Goal: Complete application form

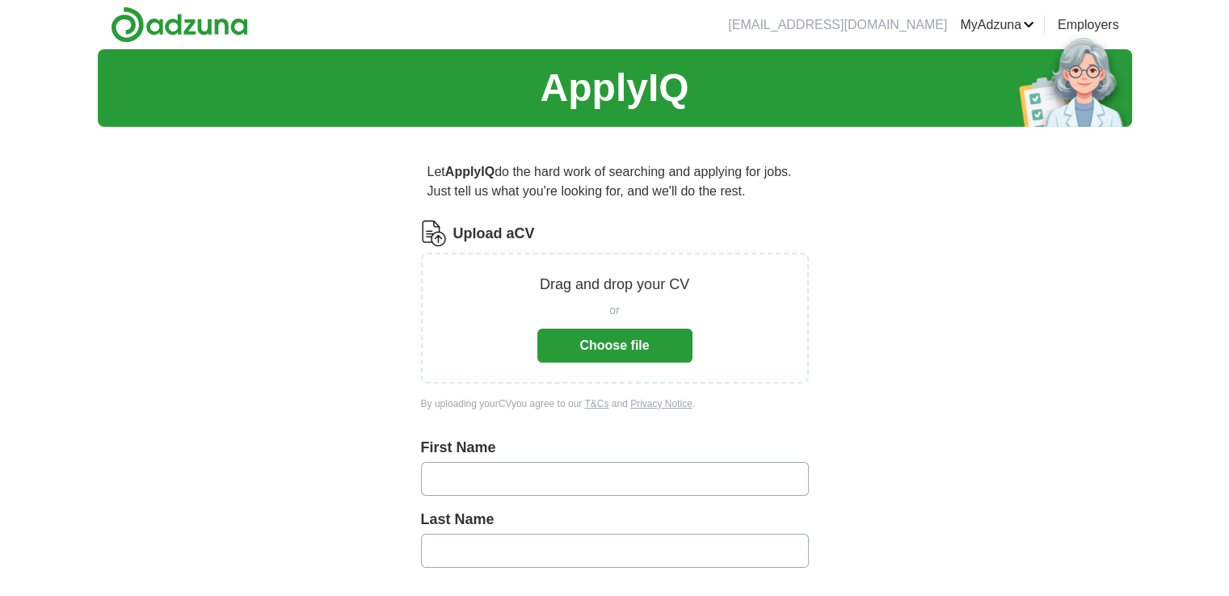
click at [659, 332] on button "Choose file" at bounding box center [614, 346] width 155 height 34
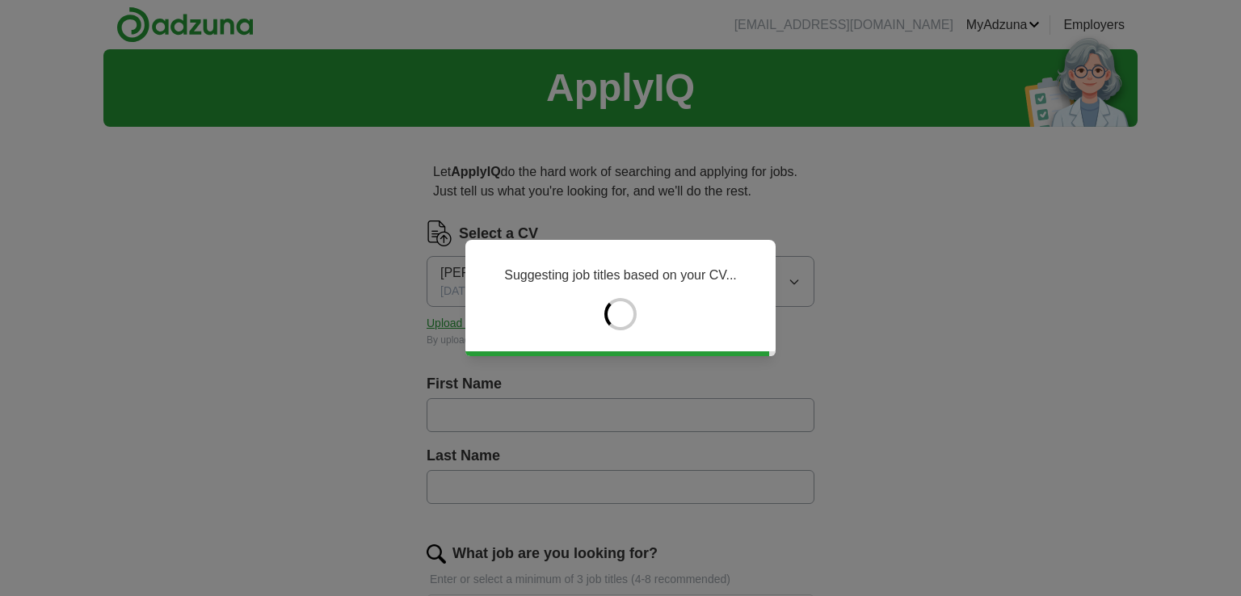
type input "********"
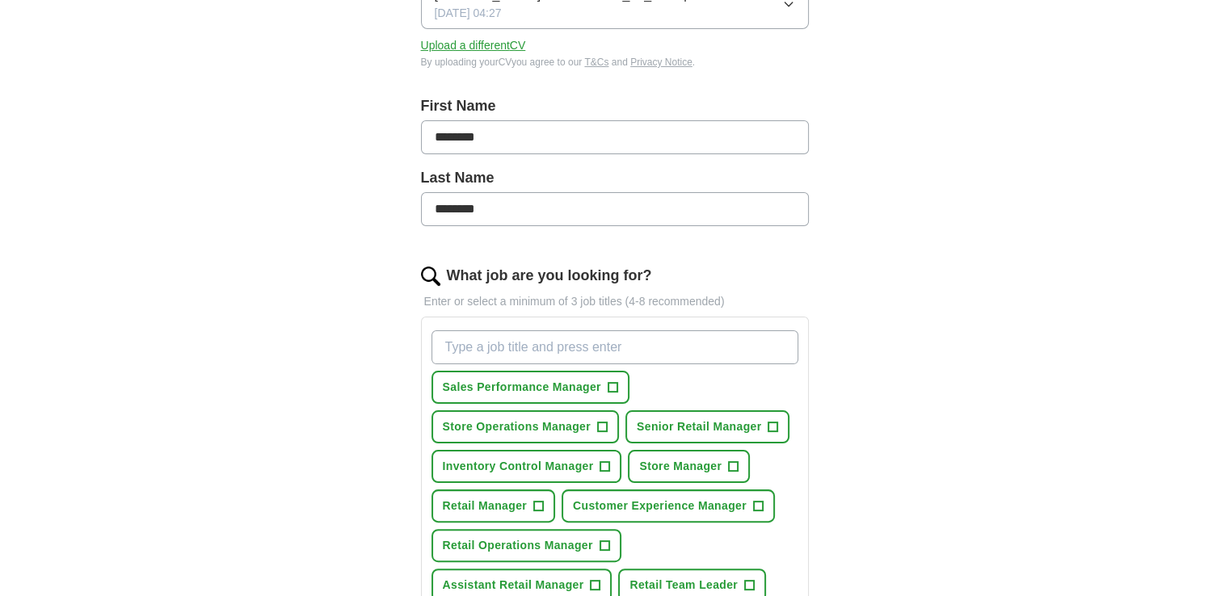
scroll to position [267, 0]
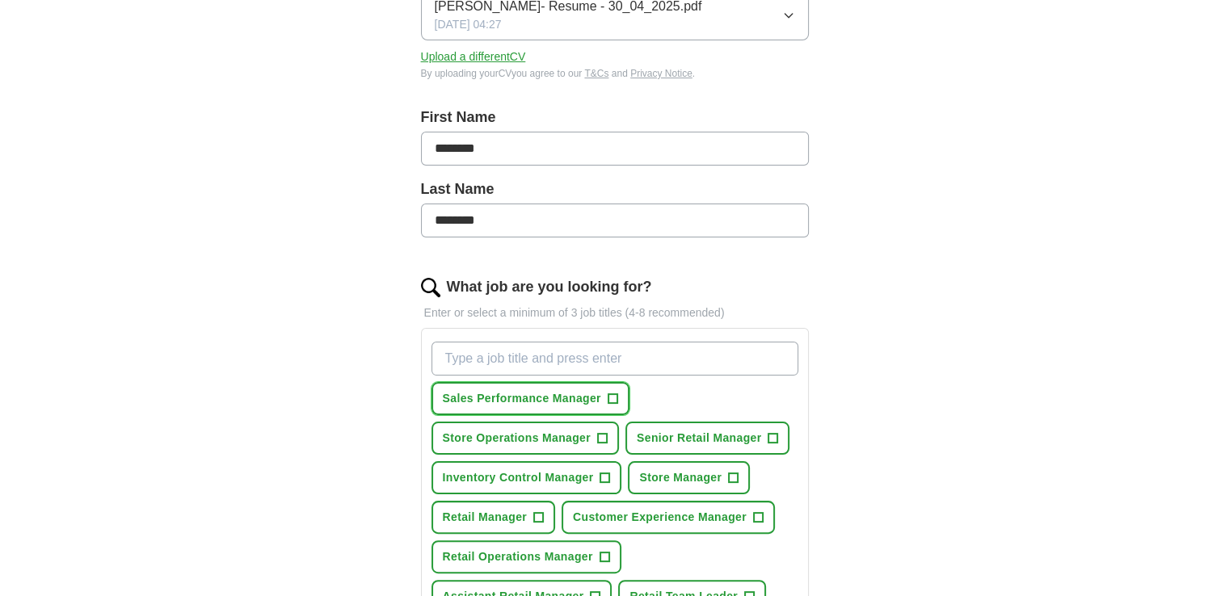
click at [608, 397] on span "+" at bounding box center [613, 399] width 10 height 13
click at [601, 432] on span "+" at bounding box center [602, 438] width 10 height 13
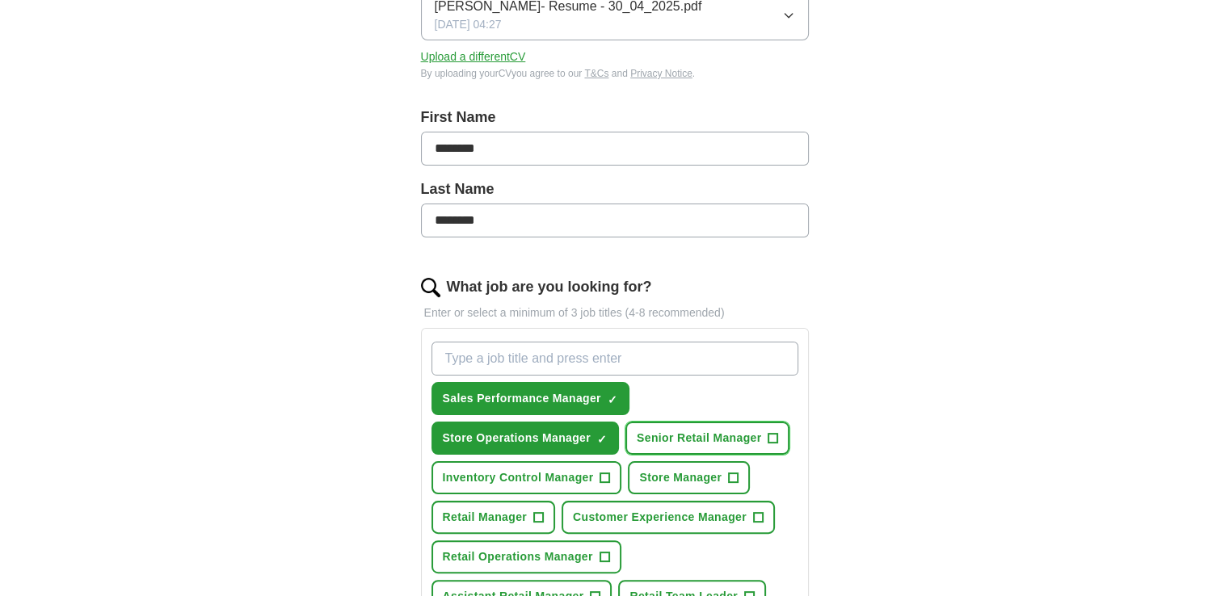
click at [743, 435] on span "Senior Retail Manager" at bounding box center [699, 438] width 124 height 17
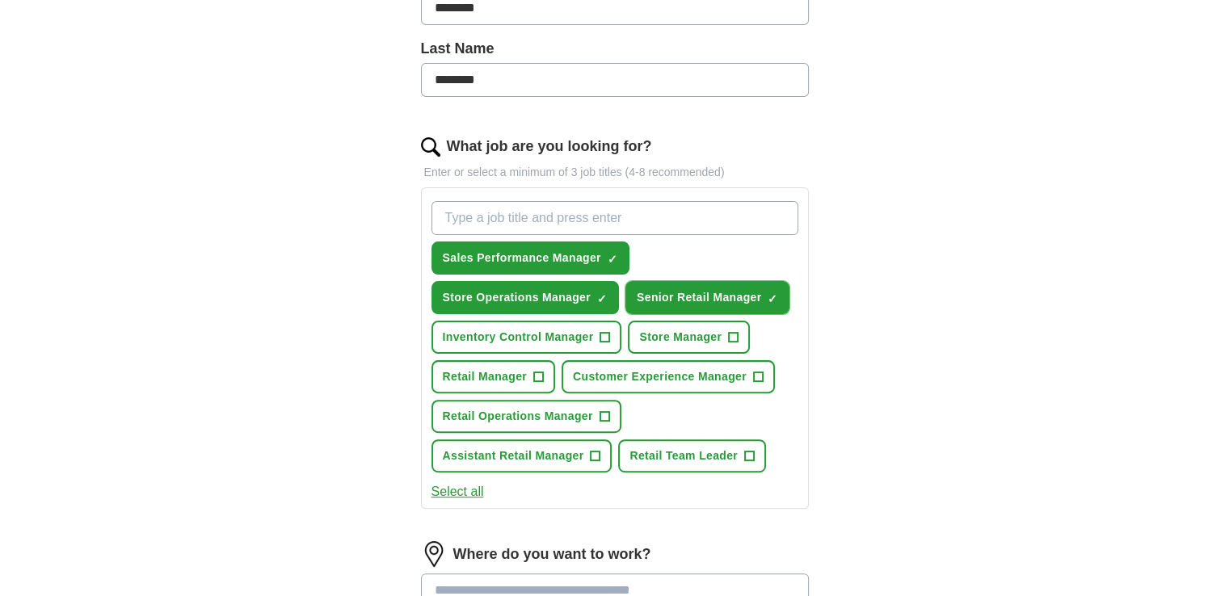
scroll to position [409, 0]
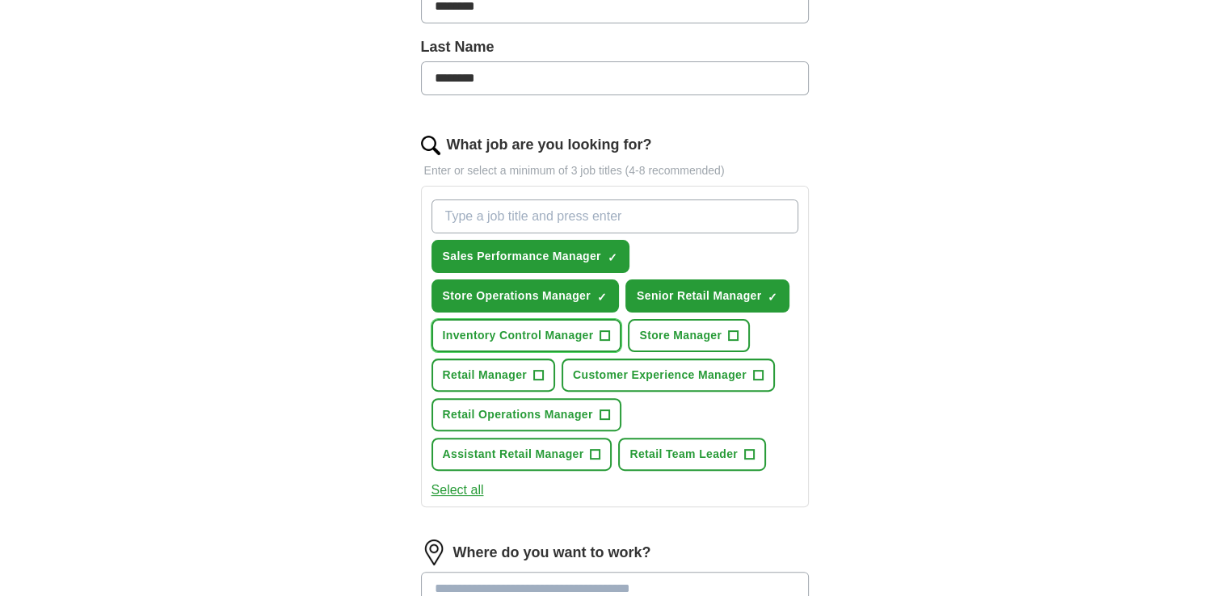
click at [566, 341] on button "Inventory Control Manager +" at bounding box center [526, 335] width 191 height 33
click at [675, 342] on button "Store Manager +" at bounding box center [689, 335] width 122 height 33
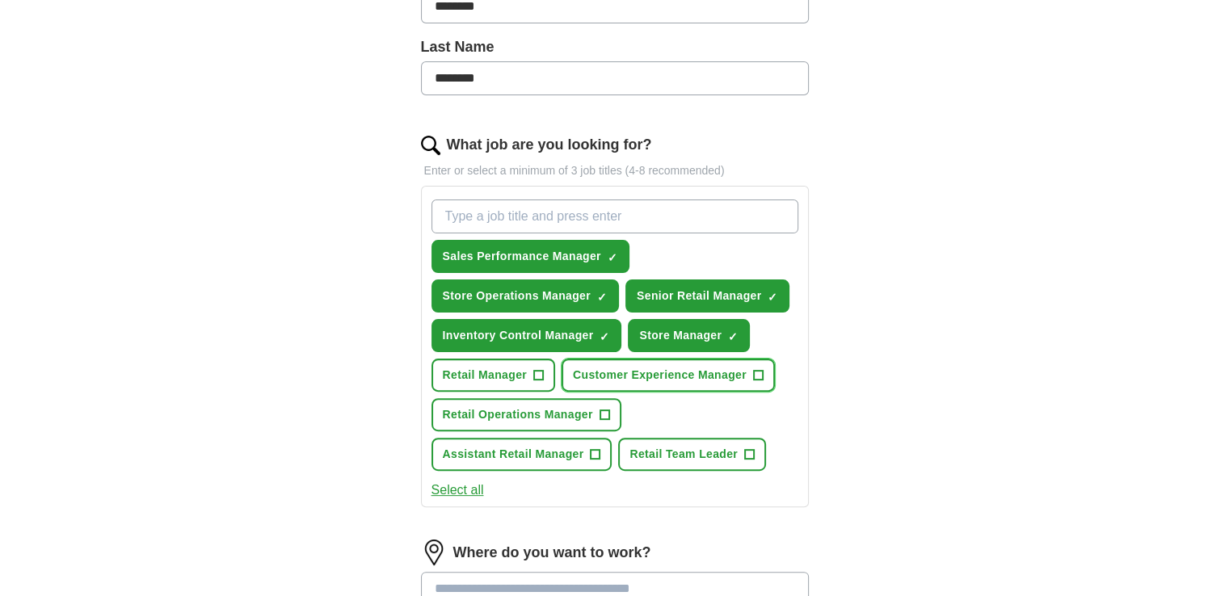
click at [665, 372] on span "Customer Experience Manager" at bounding box center [660, 375] width 174 height 17
click at [501, 359] on button "Retail Manager +" at bounding box center [493, 375] width 124 height 33
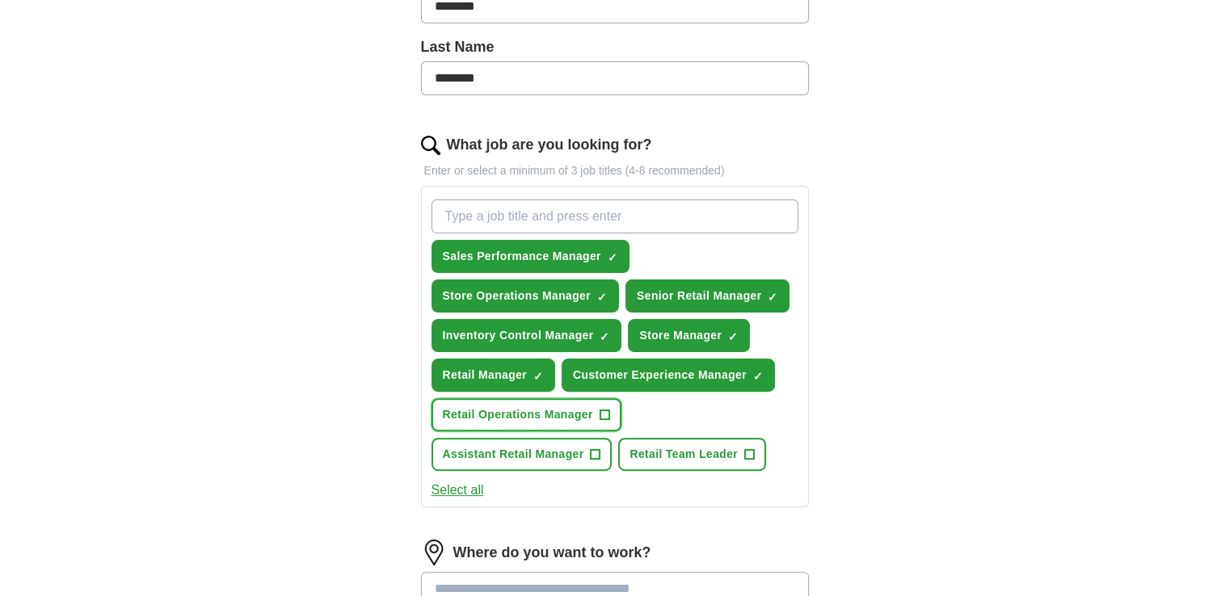
click at [499, 416] on span "Retail Operations Manager" at bounding box center [518, 414] width 150 height 17
click at [495, 447] on span "Assistant Retail Manager" at bounding box center [513, 454] width 141 height 17
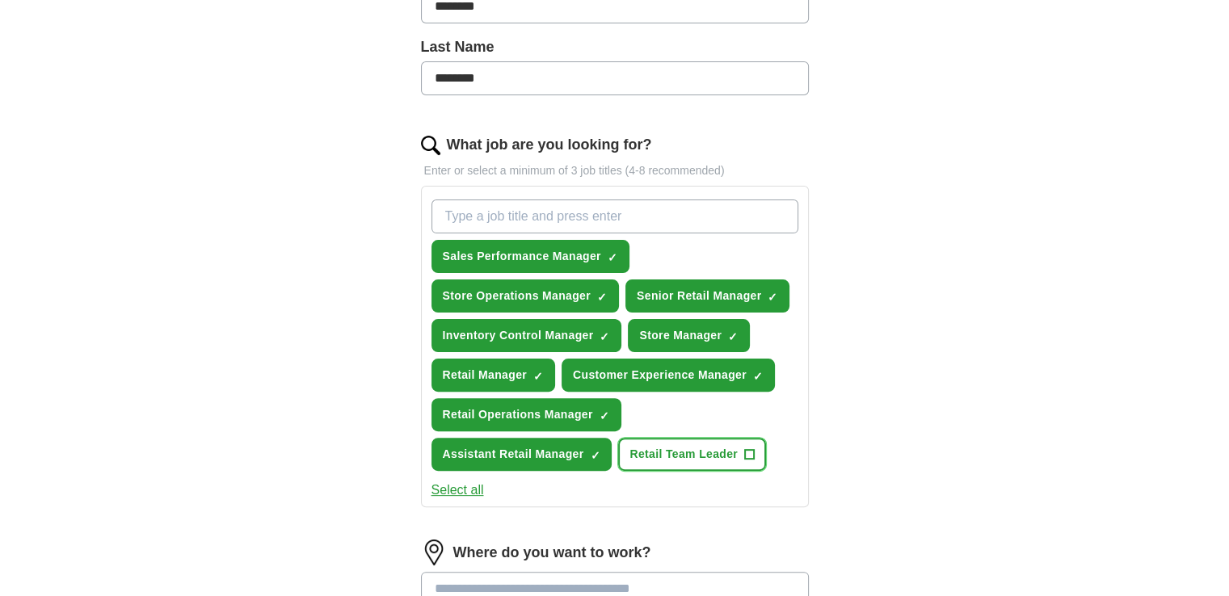
click at [635, 438] on button "Retail Team Leader +" at bounding box center [692, 454] width 148 height 33
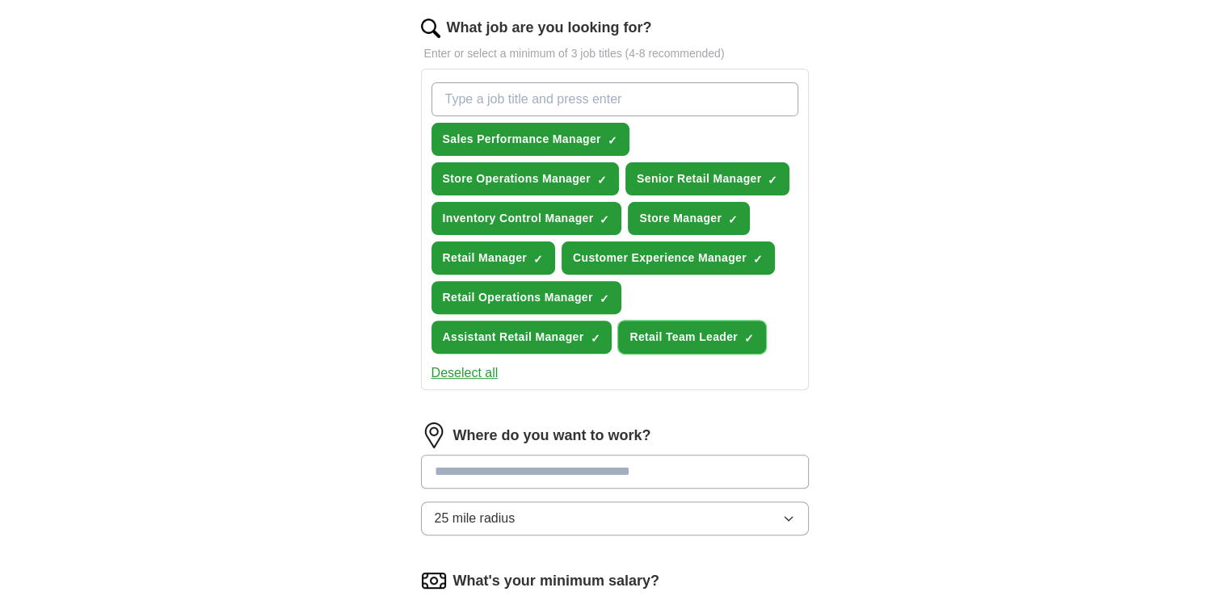
scroll to position [527, 0]
click at [486, 463] on input at bounding box center [615, 471] width 388 height 34
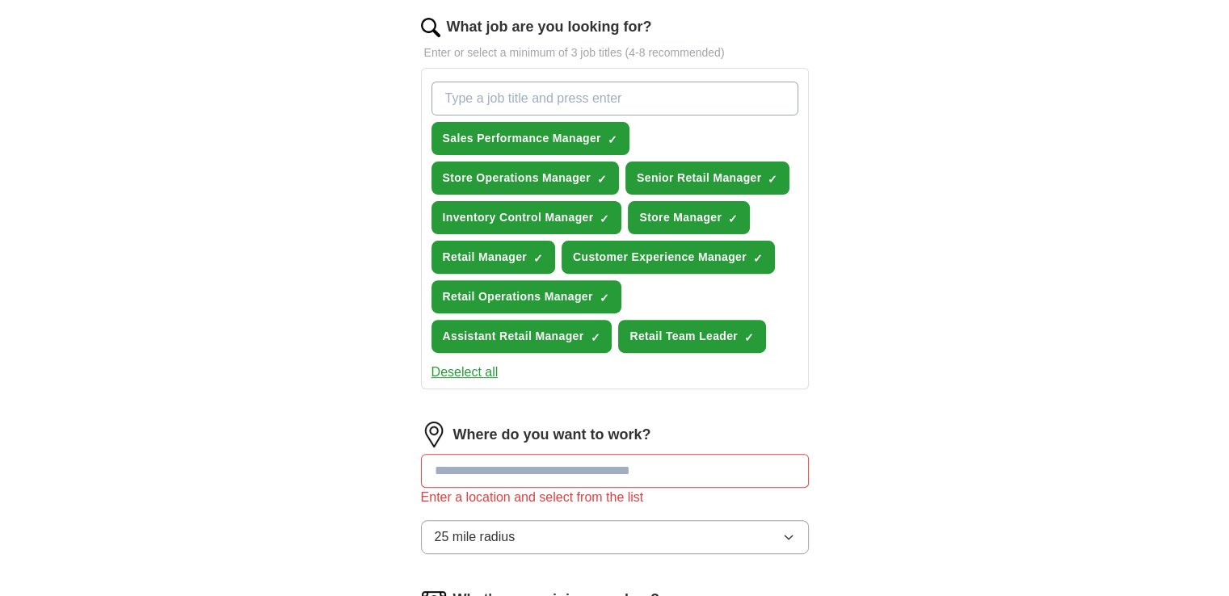
click at [511, 507] on div "Where do you want to work? Enter a location and select from the list 25 mile ra…" at bounding box center [615, 494] width 388 height 145
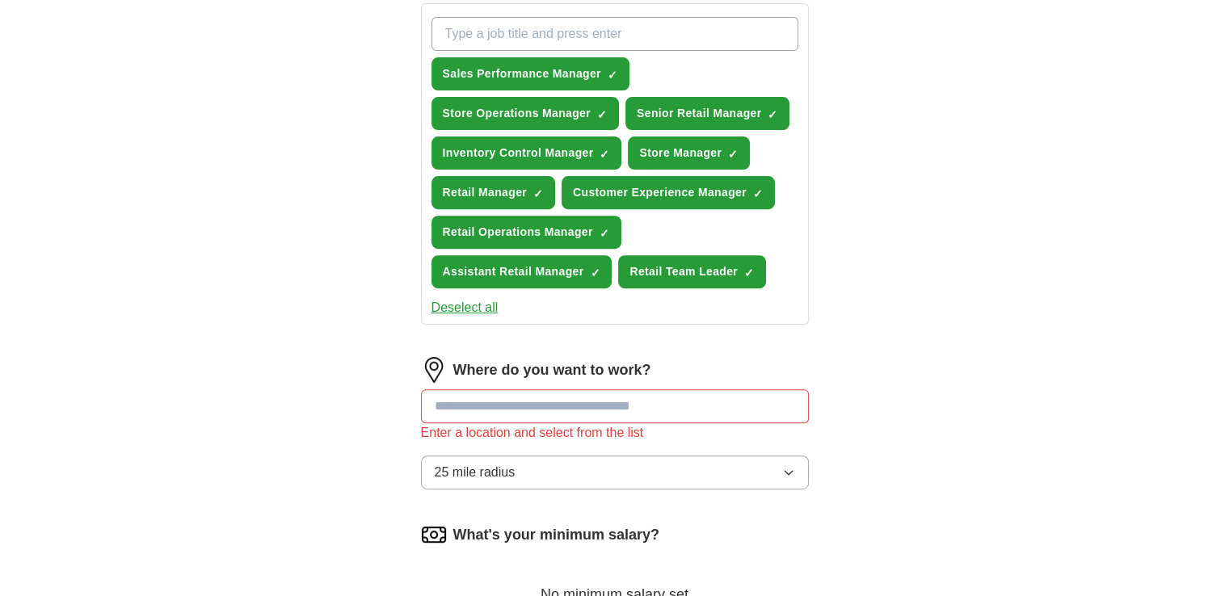
scroll to position [597, 0]
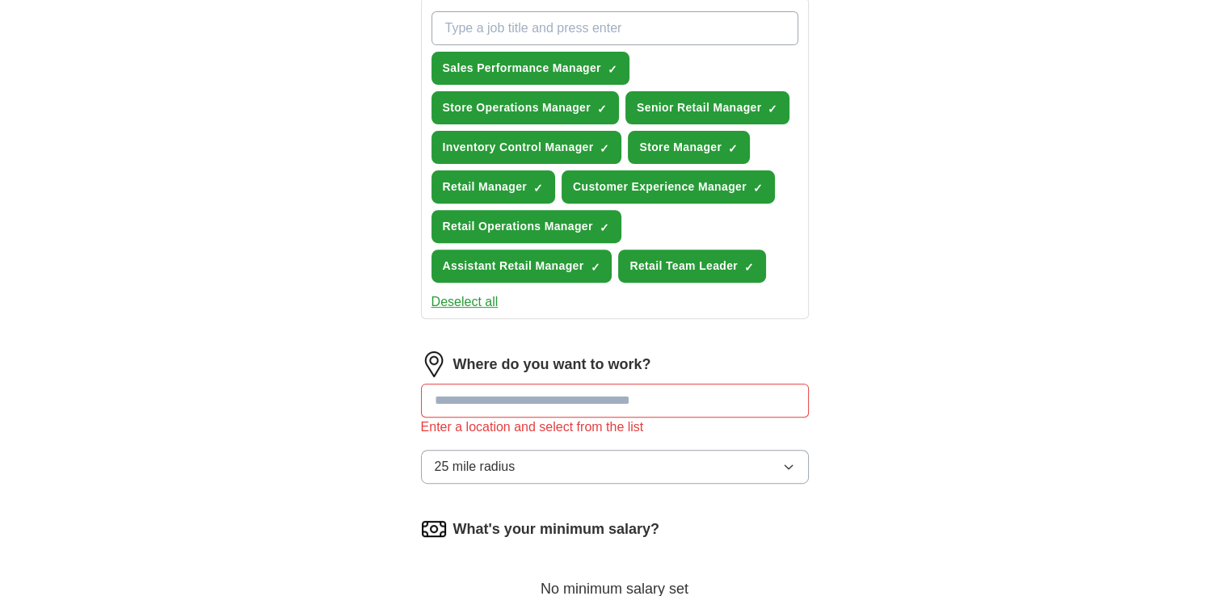
click at [529, 402] on input at bounding box center [615, 401] width 388 height 34
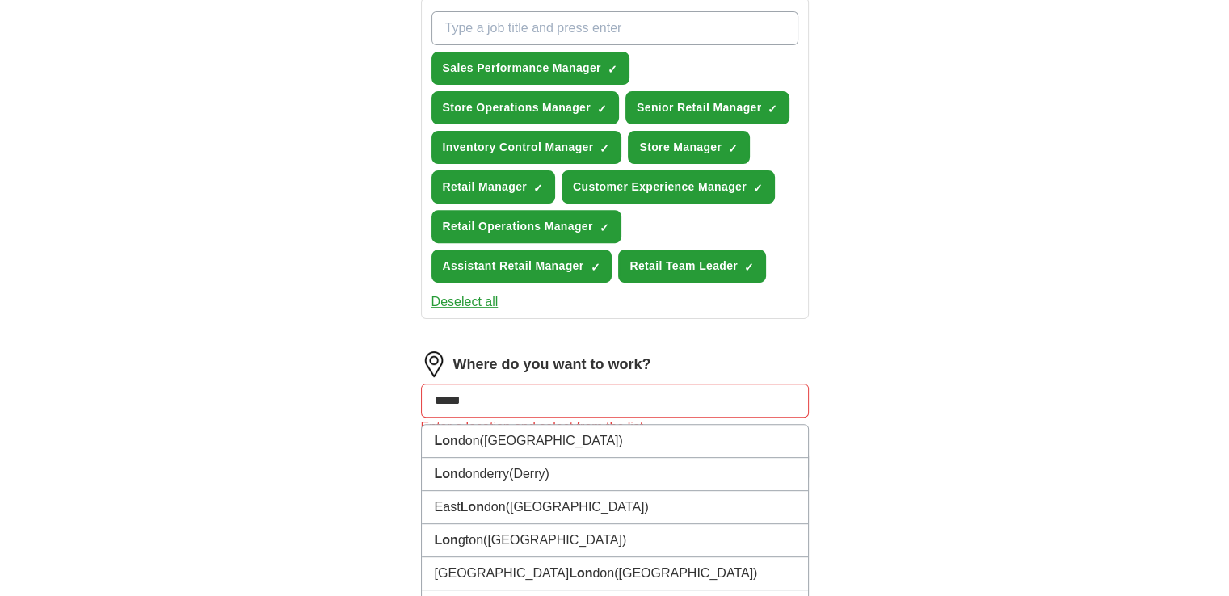
type input "******"
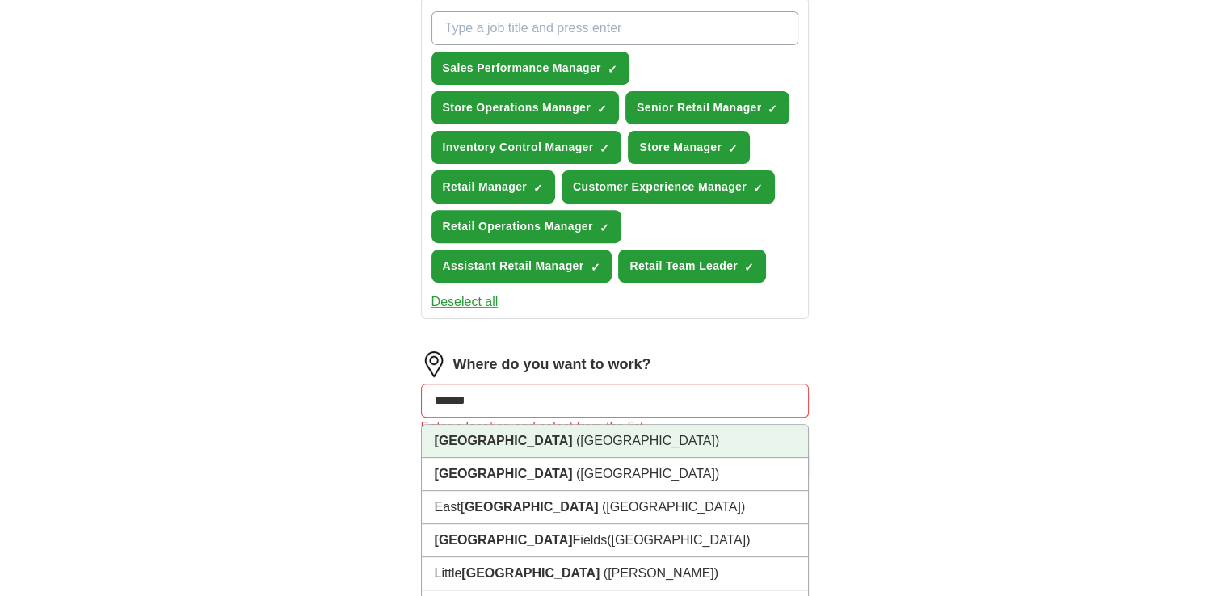
click at [576, 438] on span "([GEOGRAPHIC_DATA])" at bounding box center [647, 441] width 143 height 14
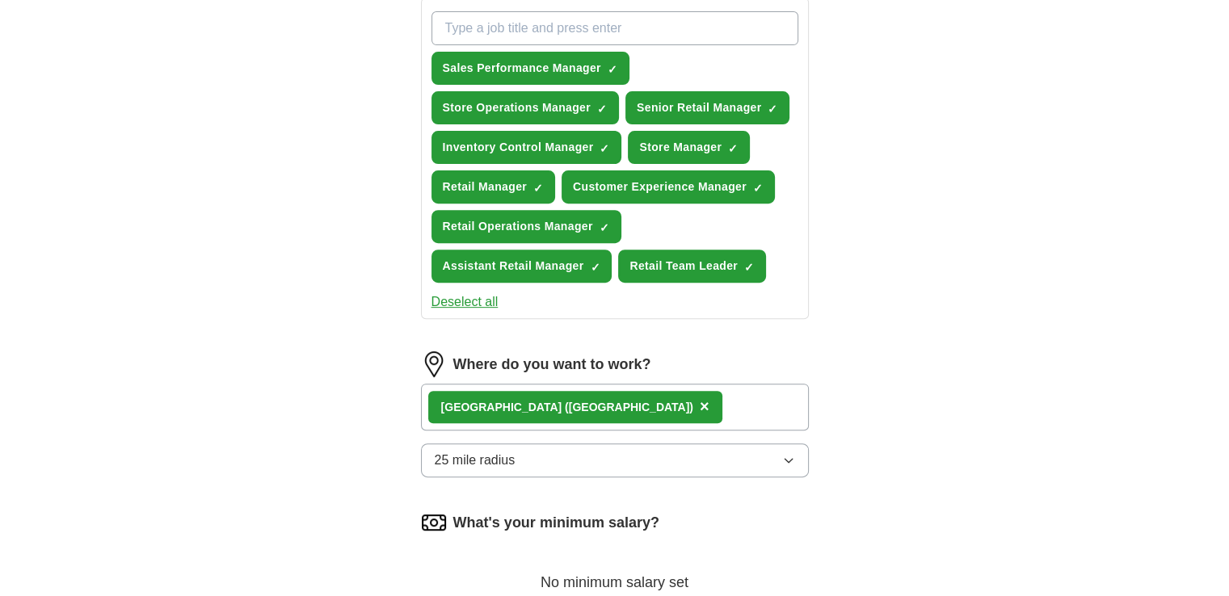
click at [569, 398] on div "[GEOGRAPHIC_DATA] ([GEOGRAPHIC_DATA]) ×" at bounding box center [615, 407] width 388 height 47
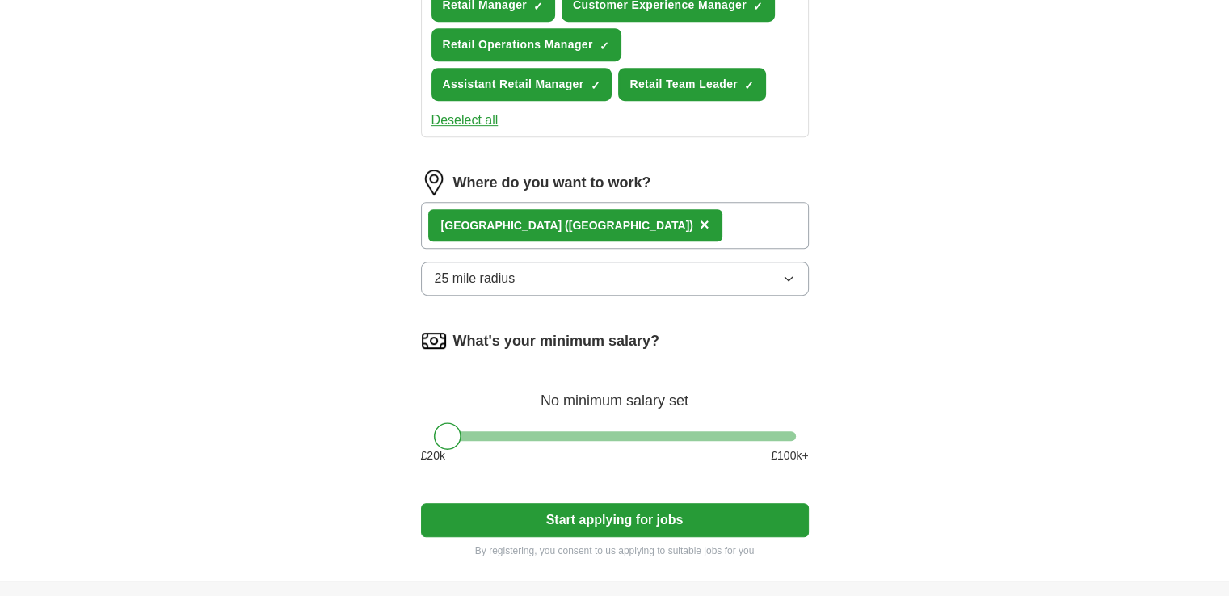
scroll to position [781, 0]
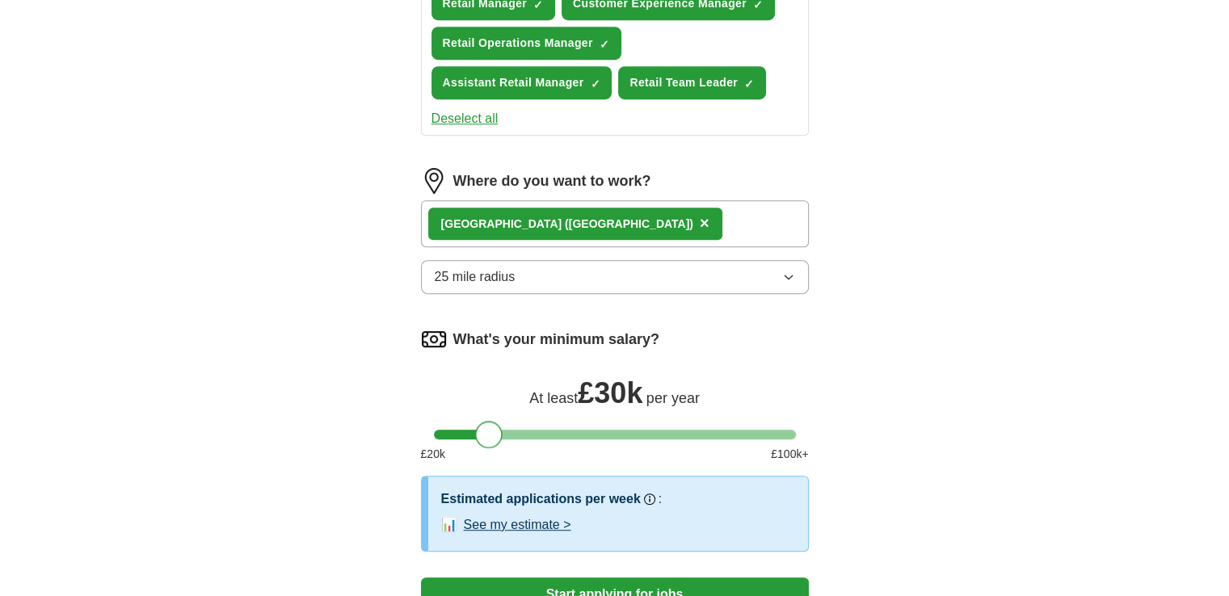
drag, startPoint x: 452, startPoint y: 428, endPoint x: 495, endPoint y: 434, distance: 44.0
click at [495, 434] on div at bounding box center [488, 434] width 27 height 27
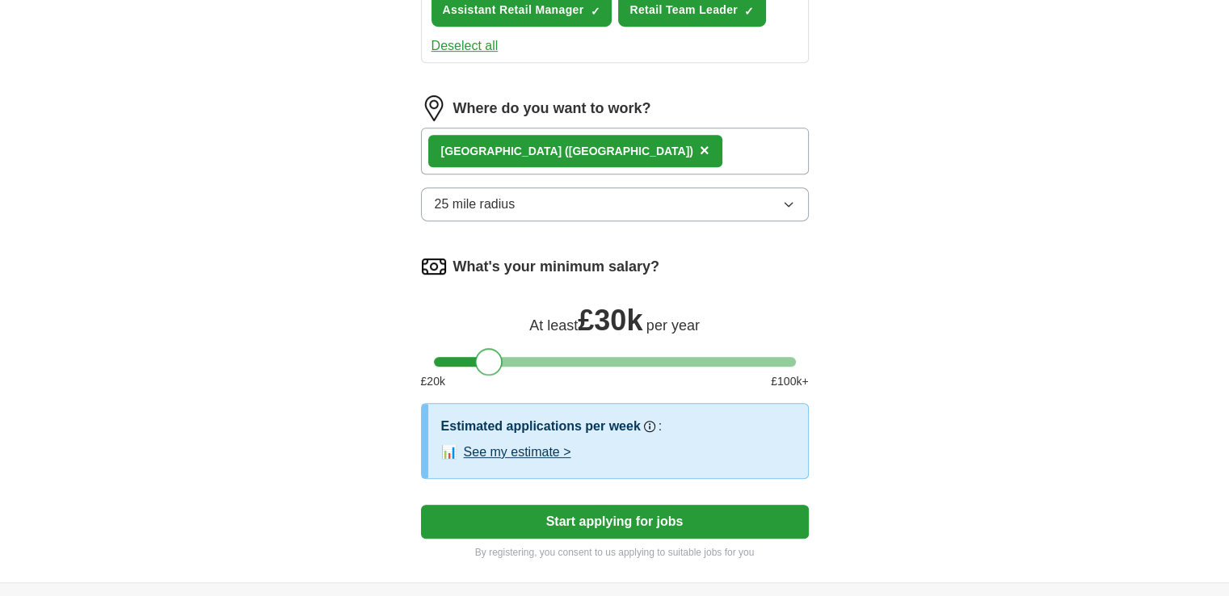
scroll to position [855, 0]
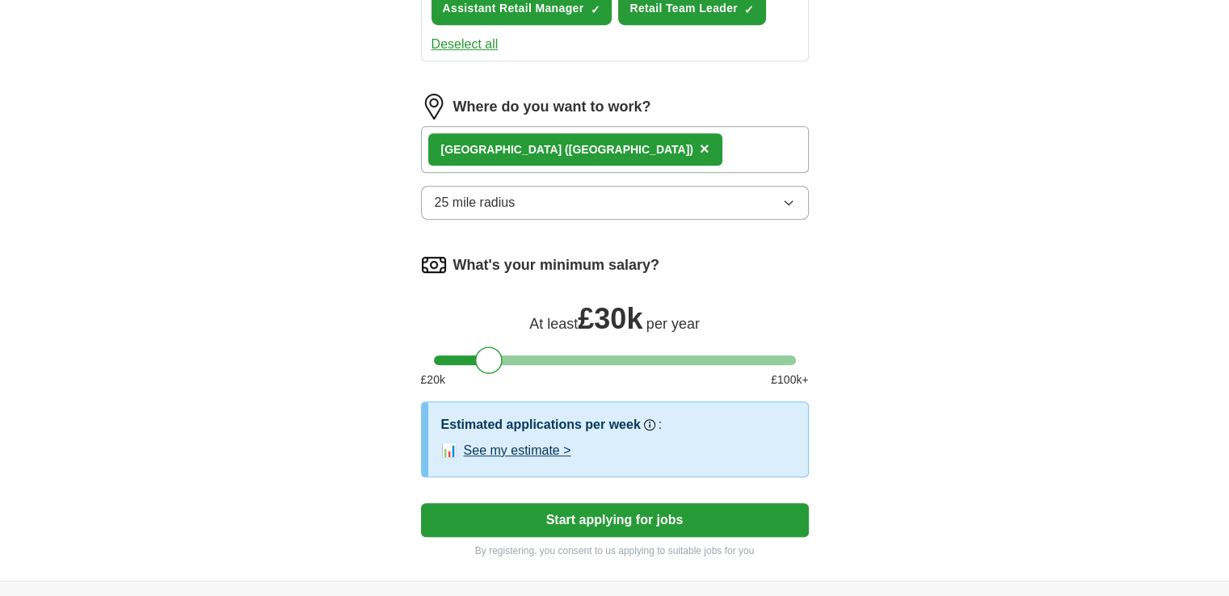
click at [495, 443] on button "See my estimate >" at bounding box center [517, 450] width 107 height 19
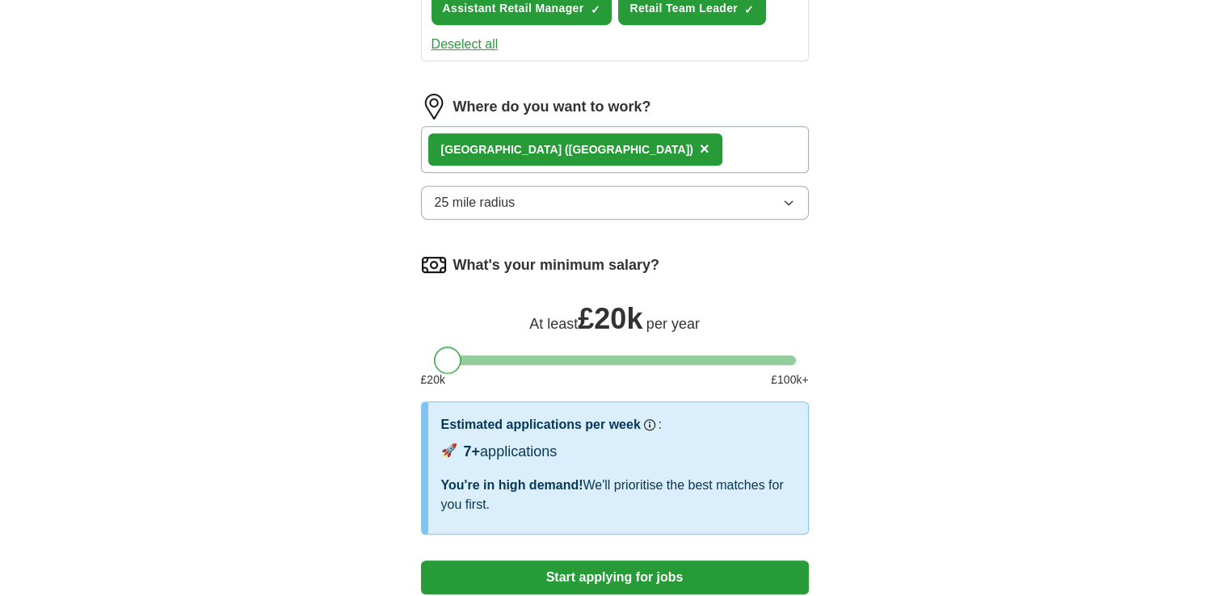
drag, startPoint x: 481, startPoint y: 359, endPoint x: 405, endPoint y: 368, distance: 76.6
drag, startPoint x: 448, startPoint y: 358, endPoint x: 536, endPoint y: 368, distance: 88.7
click at [536, 368] on div "What's your minimum salary? At least £ 41k per year £ 20 k £ 100 k+" at bounding box center [615, 326] width 388 height 149
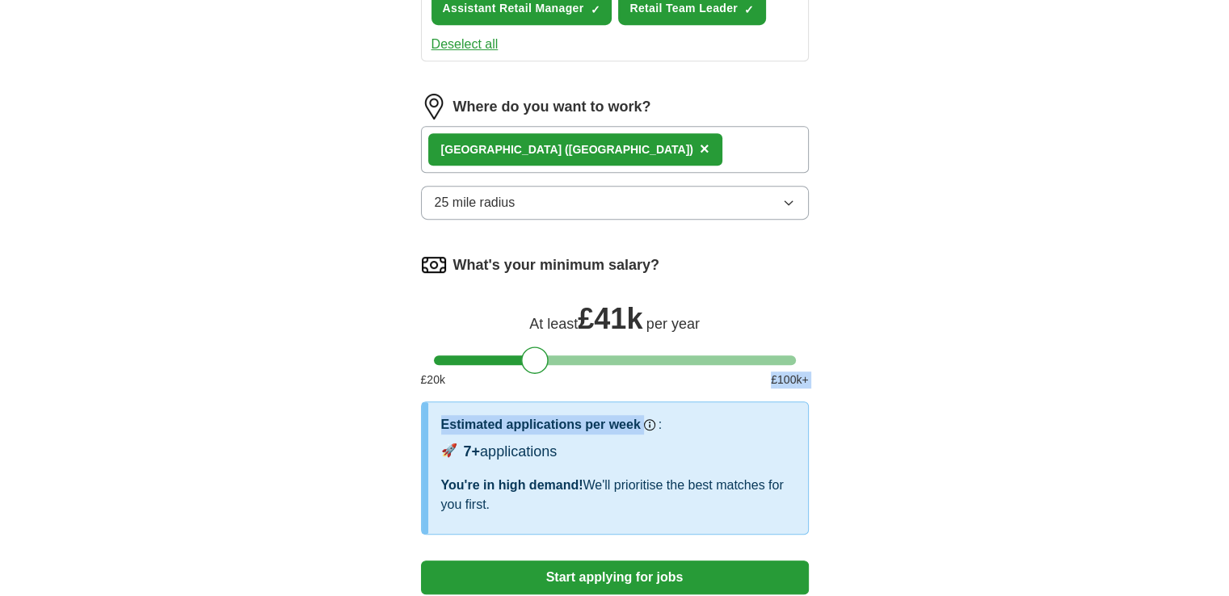
drag, startPoint x: 536, startPoint y: 368, endPoint x: 617, endPoint y: 373, distance: 81.7
drag, startPoint x: 532, startPoint y: 350, endPoint x: 572, endPoint y: 350, distance: 39.6
click at [572, 350] on div at bounding box center [572, 360] width 27 height 27
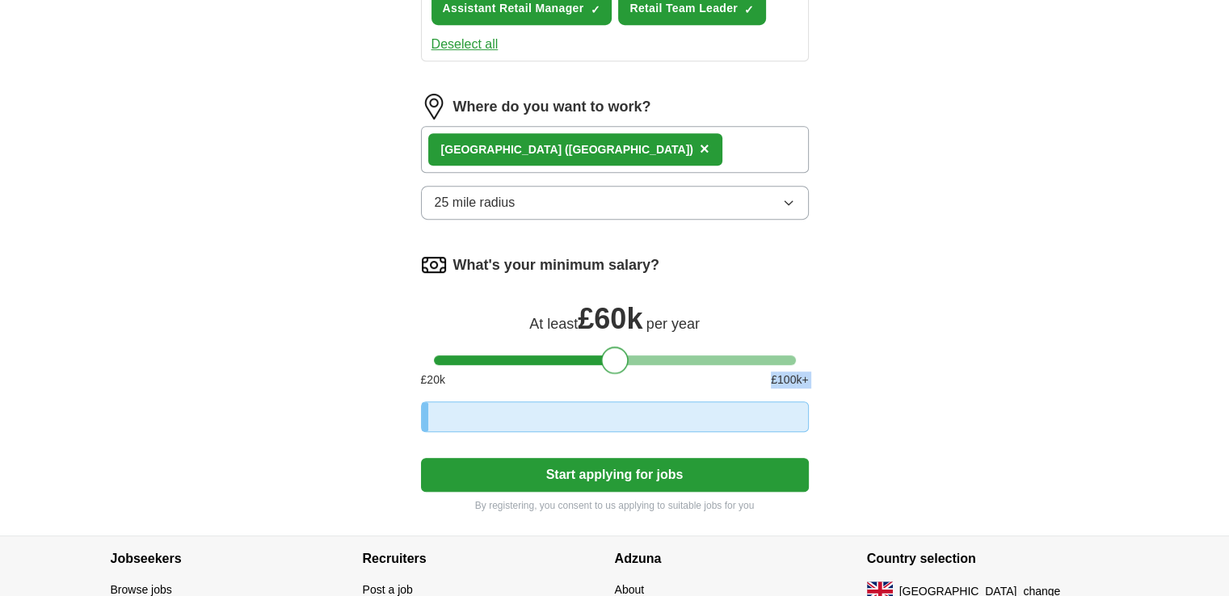
drag, startPoint x: 572, startPoint y: 350, endPoint x: 618, endPoint y: 347, distance: 46.2
click at [618, 347] on div at bounding box center [614, 360] width 27 height 27
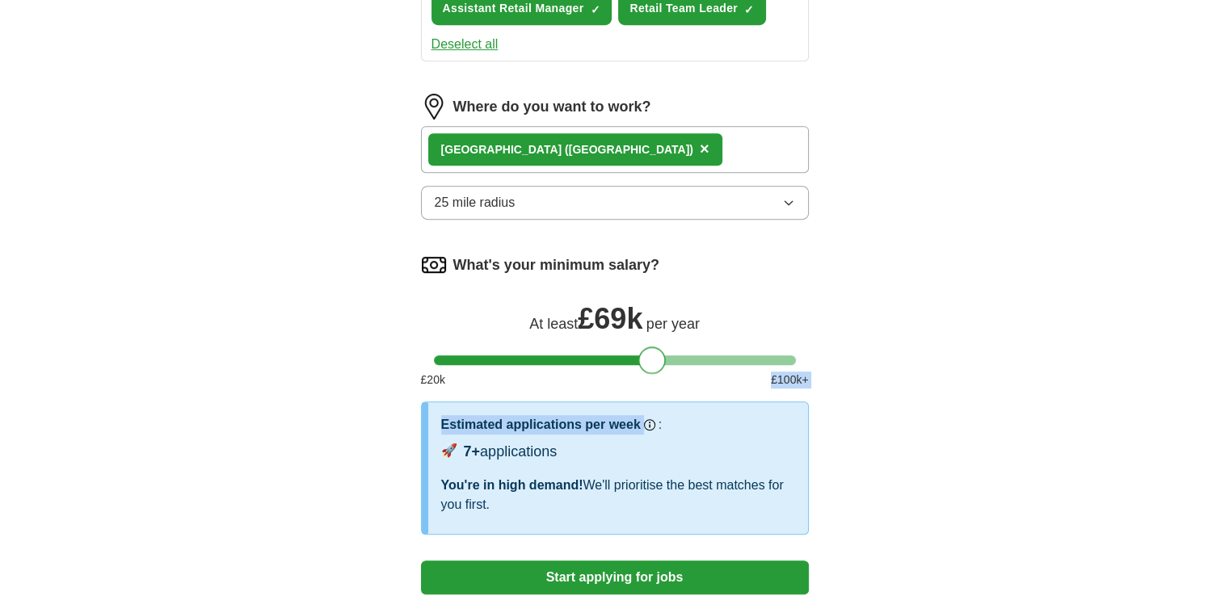
drag, startPoint x: 618, startPoint y: 347, endPoint x: 653, endPoint y: 347, distance: 34.7
click at [653, 347] on div at bounding box center [651, 360] width 27 height 27
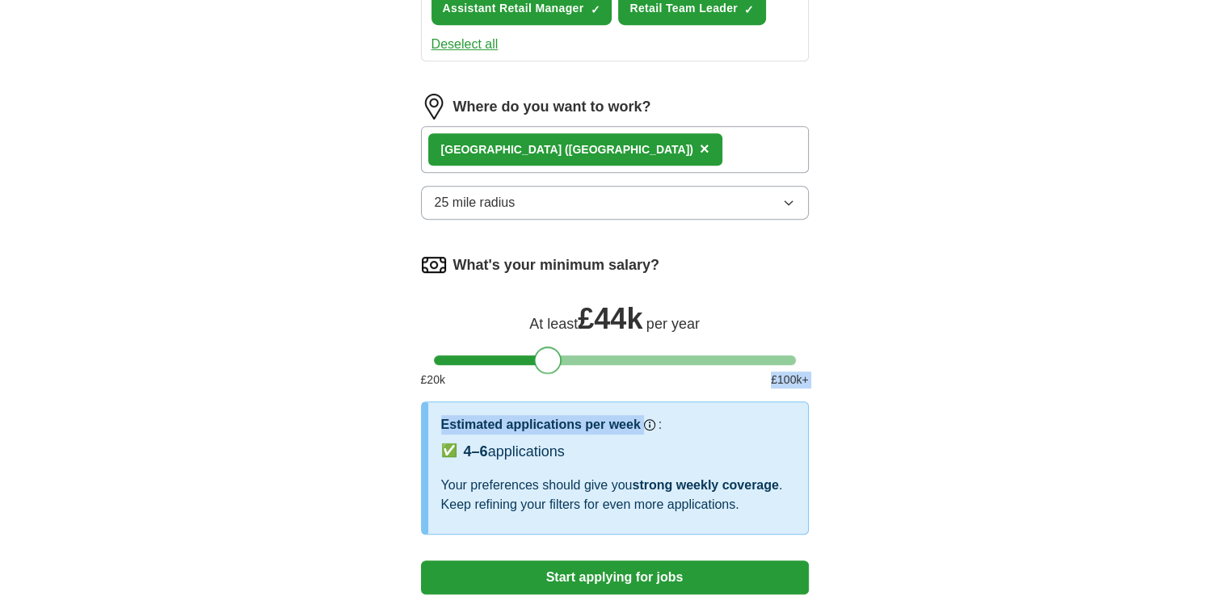
drag, startPoint x: 653, startPoint y: 347, endPoint x: 549, endPoint y: 327, distance: 106.0
click at [549, 327] on div "What's your minimum salary? At least £ 44k per year £ 20 k £ 100 k+" at bounding box center [615, 326] width 388 height 149
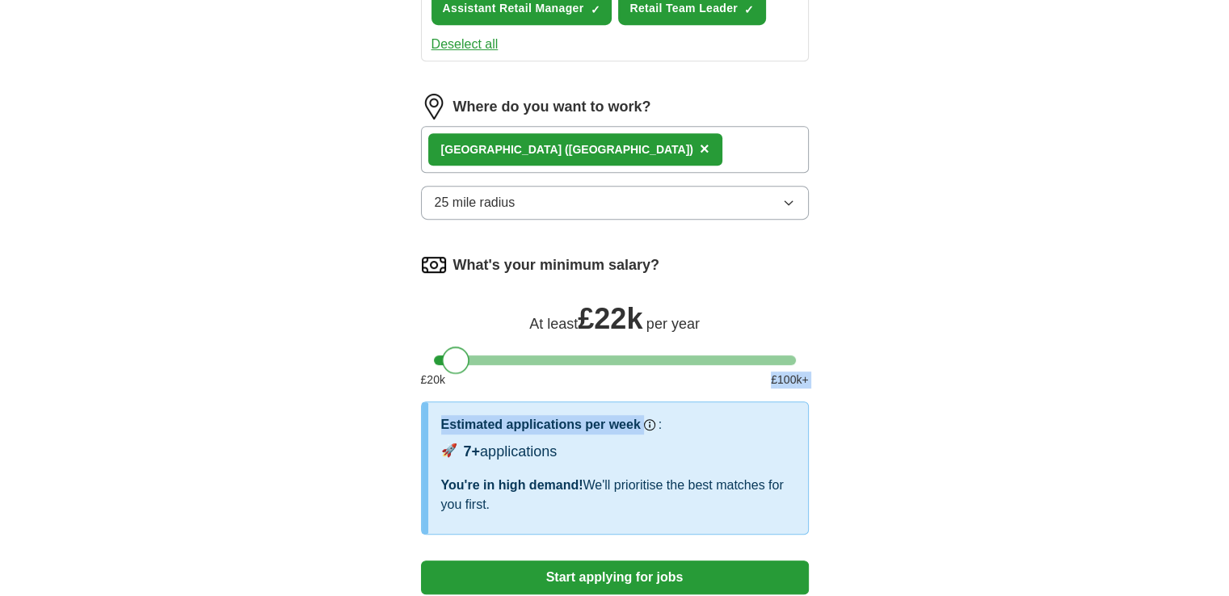
drag, startPoint x: 549, startPoint y: 351, endPoint x: 456, endPoint y: 361, distance: 94.3
click at [456, 361] on div at bounding box center [455, 360] width 27 height 27
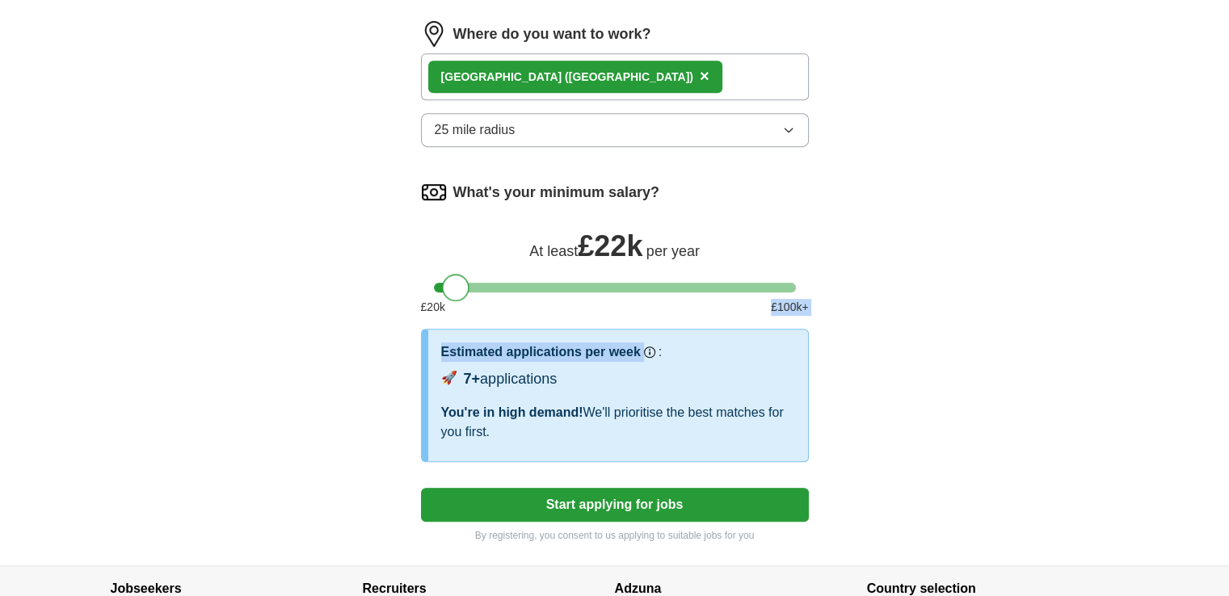
scroll to position [950, 0]
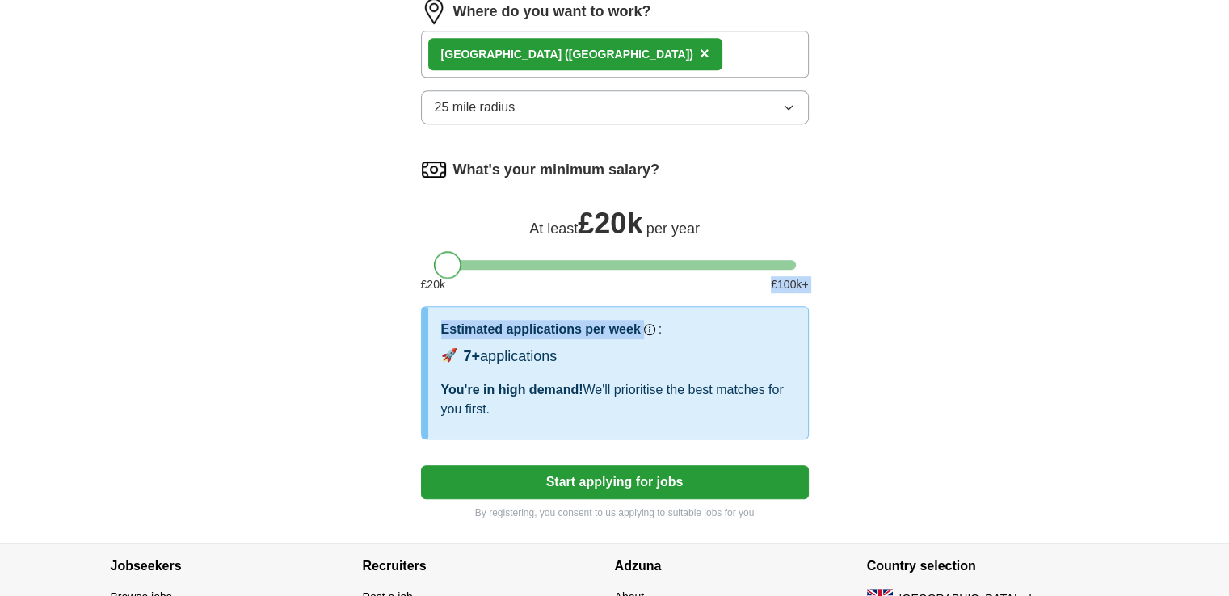
drag, startPoint x: 450, startPoint y: 249, endPoint x: 418, endPoint y: 256, distance: 33.1
click at [490, 465] on button "Start applying for jobs" at bounding box center [615, 482] width 388 height 34
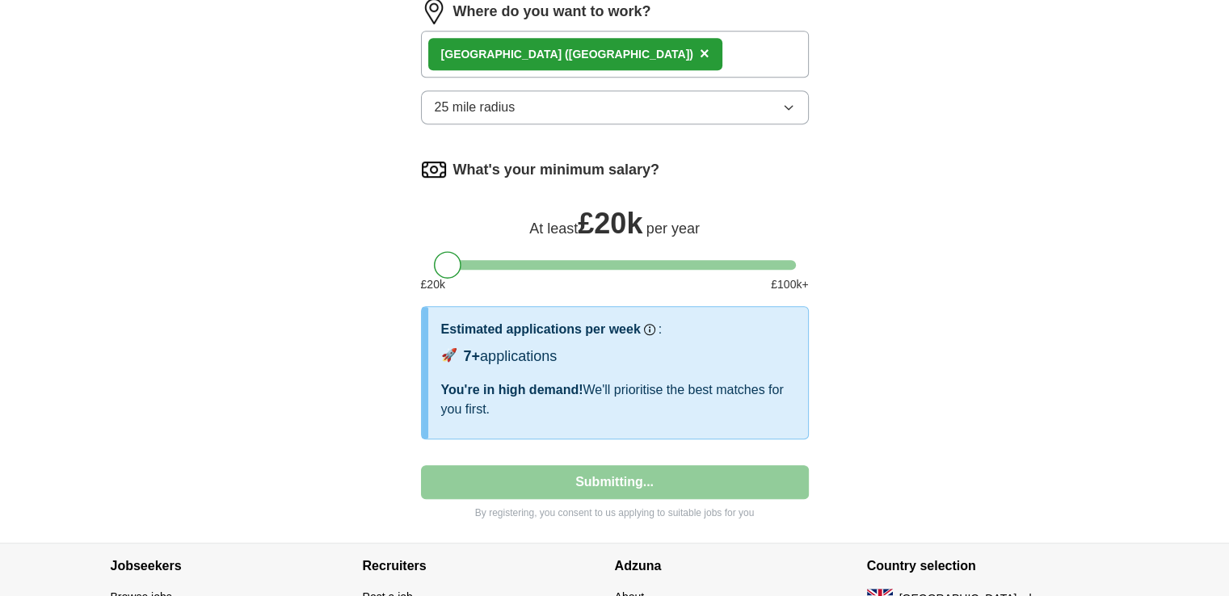
select select "**"
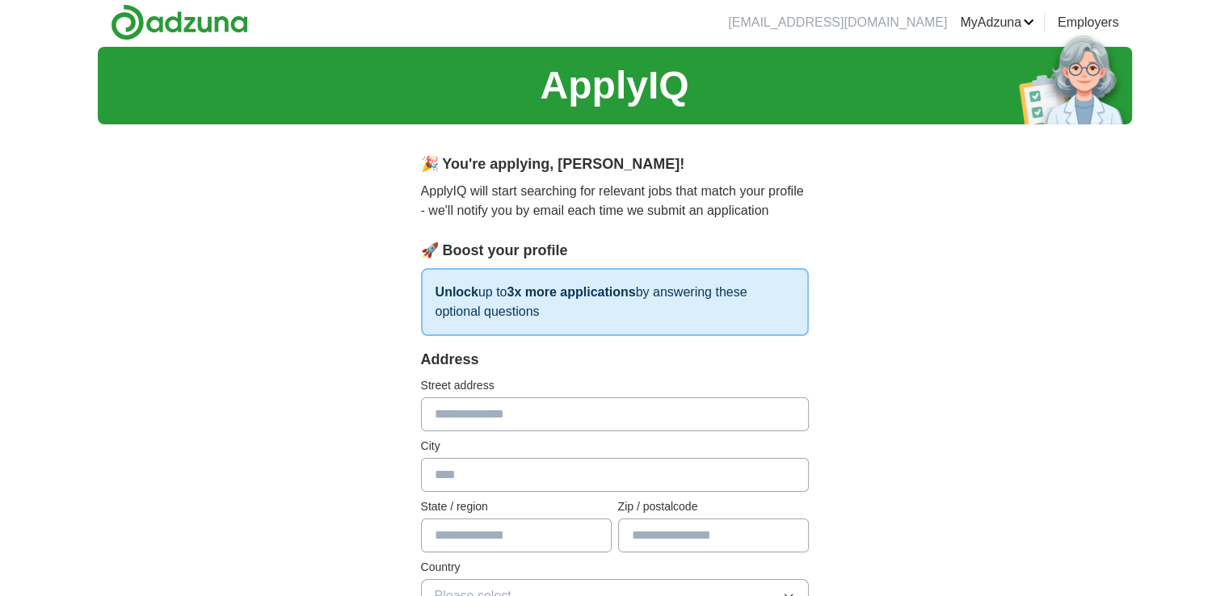
scroll to position [0, 0]
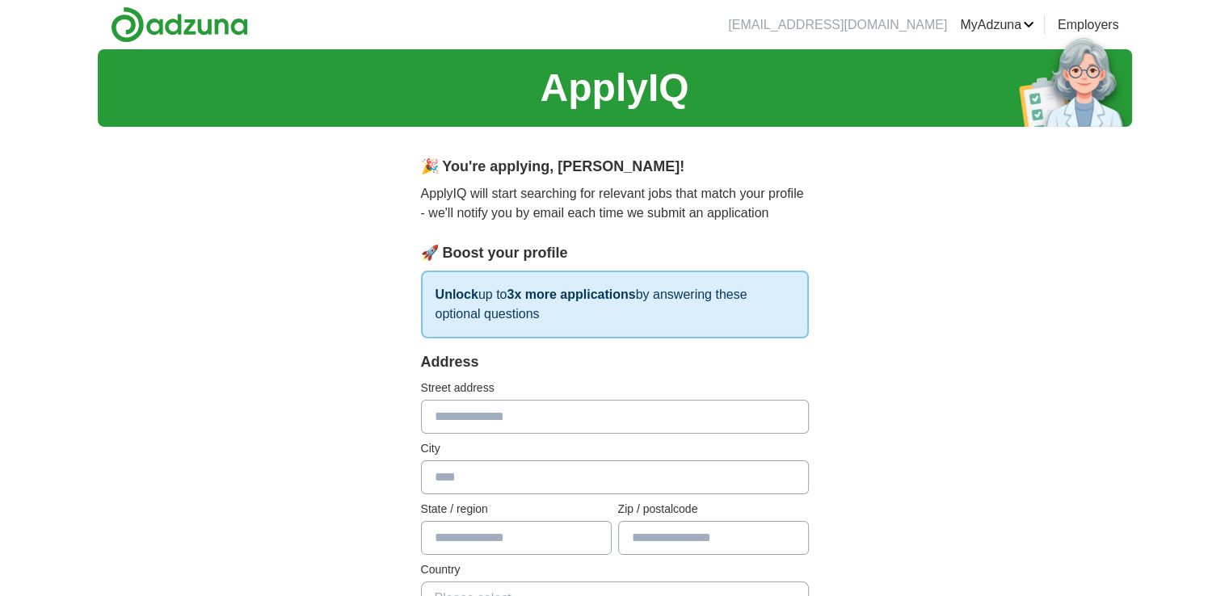
click at [473, 412] on input "text" at bounding box center [615, 417] width 388 height 34
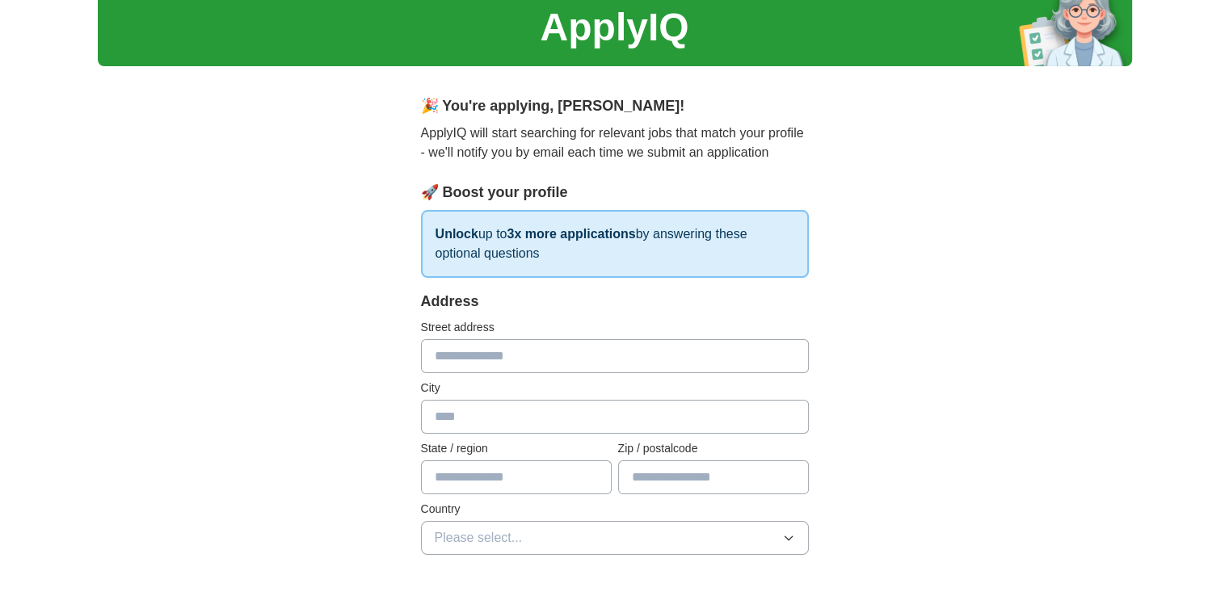
scroll to position [61, 0]
drag, startPoint x: 467, startPoint y: 357, endPoint x: 519, endPoint y: 398, distance: 65.6
click at [519, 398] on div "Address Street address City State / region Zip / postalcode Country Please sele…" at bounding box center [615, 432] width 388 height 284
type input "**********"
type input "******"
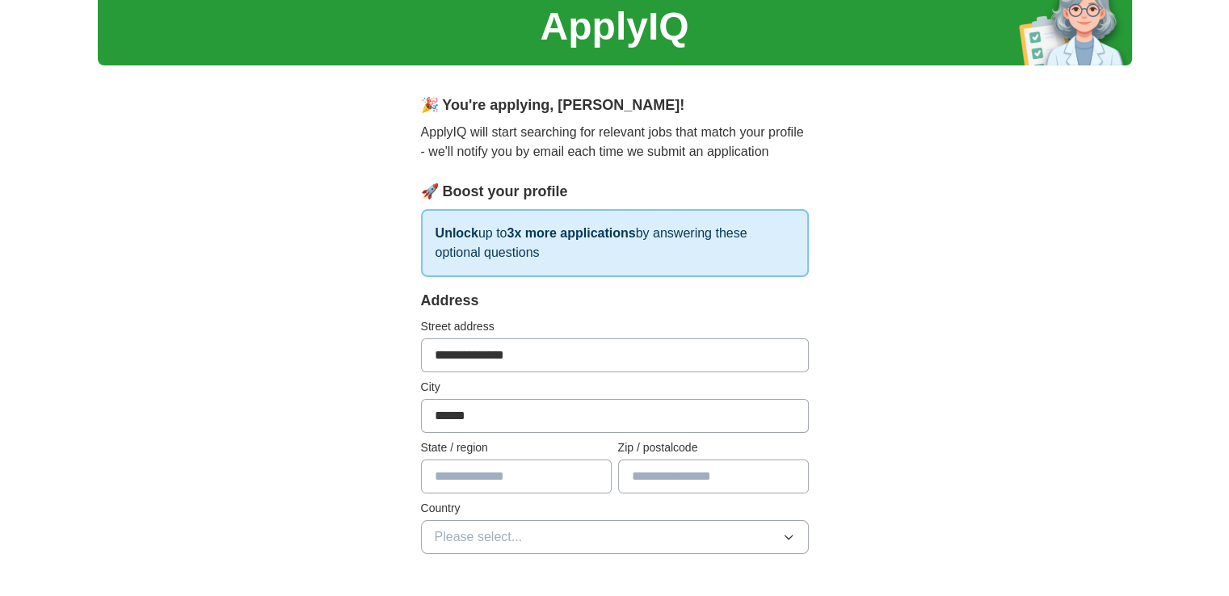
type input "**********"
type input "******"
select select "**"
type input "***"
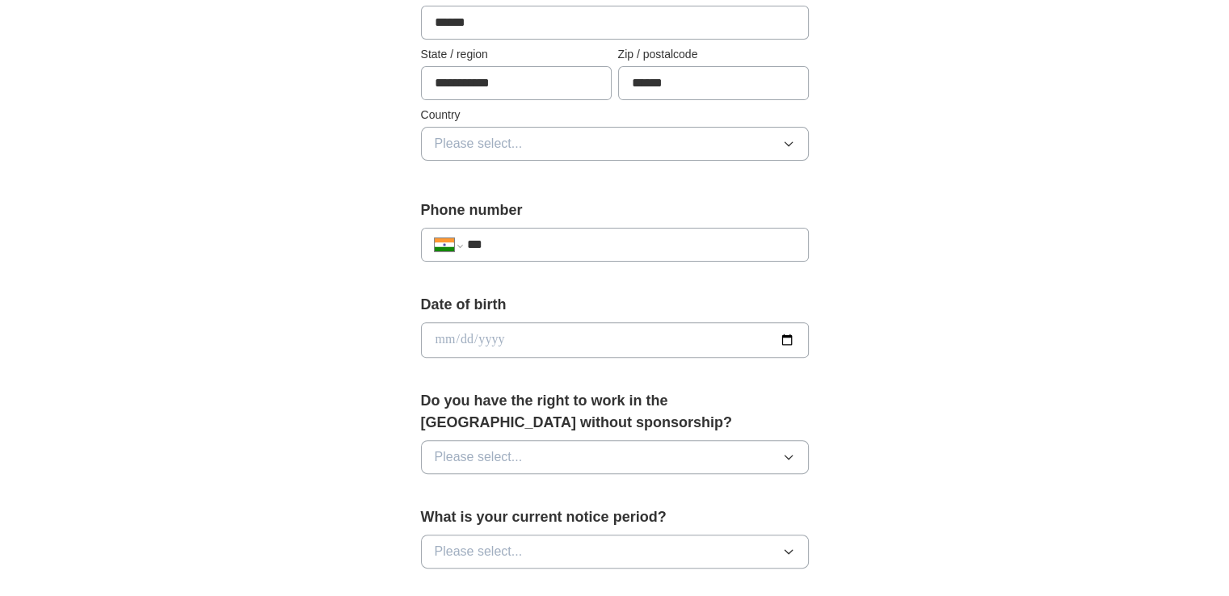
scroll to position [461, 0]
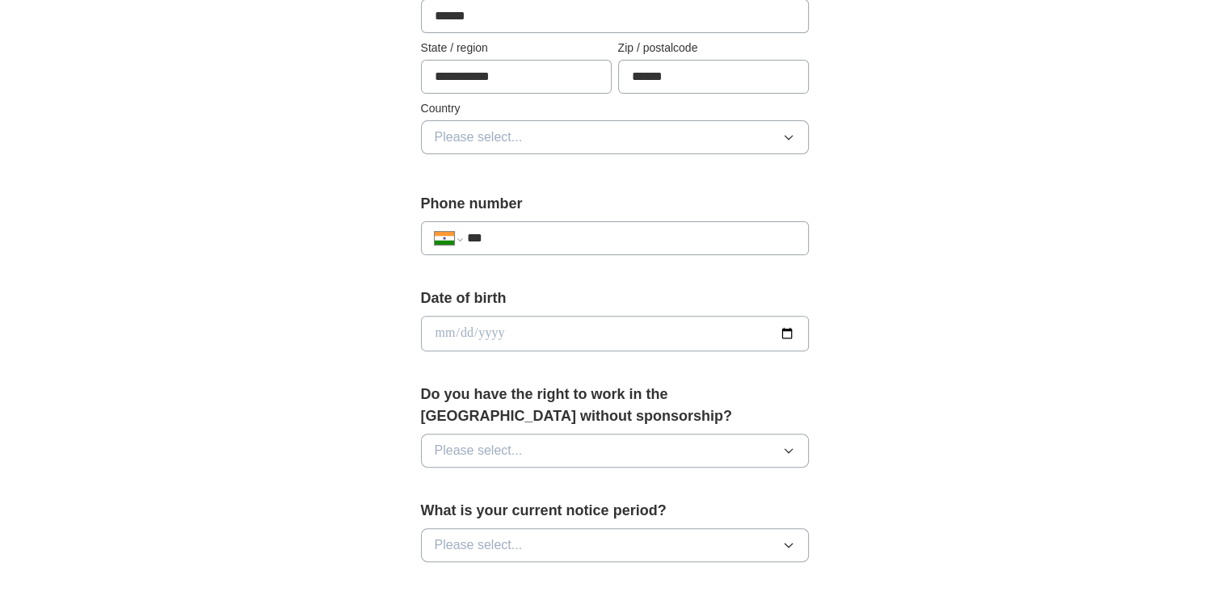
click at [530, 143] on button "Please select..." at bounding box center [615, 137] width 388 height 34
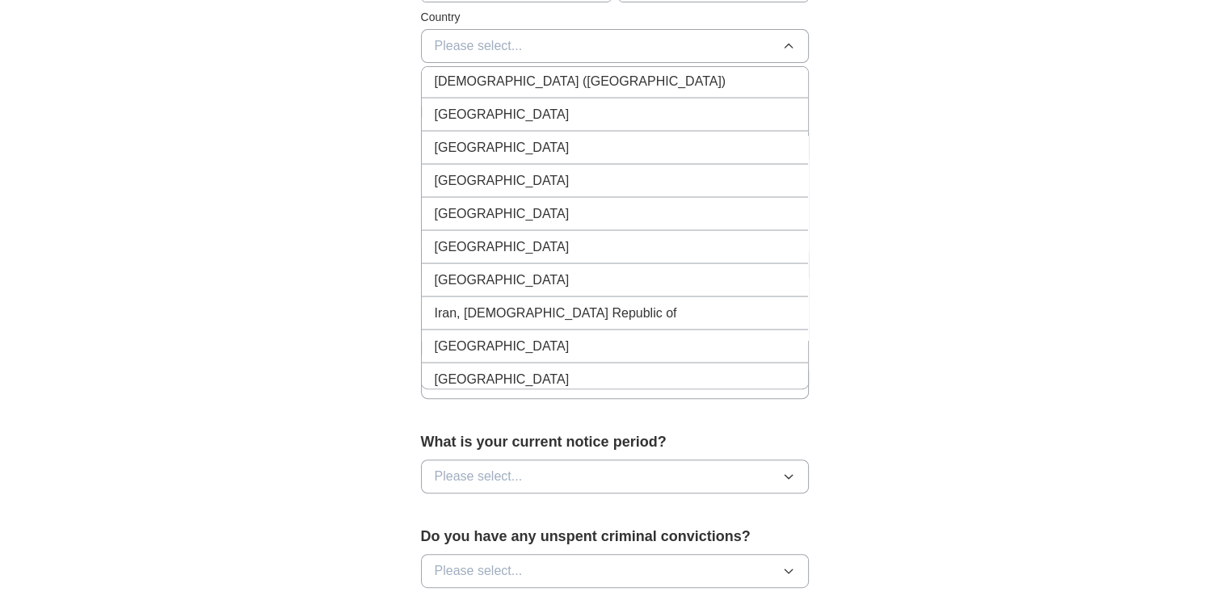
scroll to position [3217, 0]
click at [542, 235] on div "[GEOGRAPHIC_DATA]" at bounding box center [615, 244] width 360 height 19
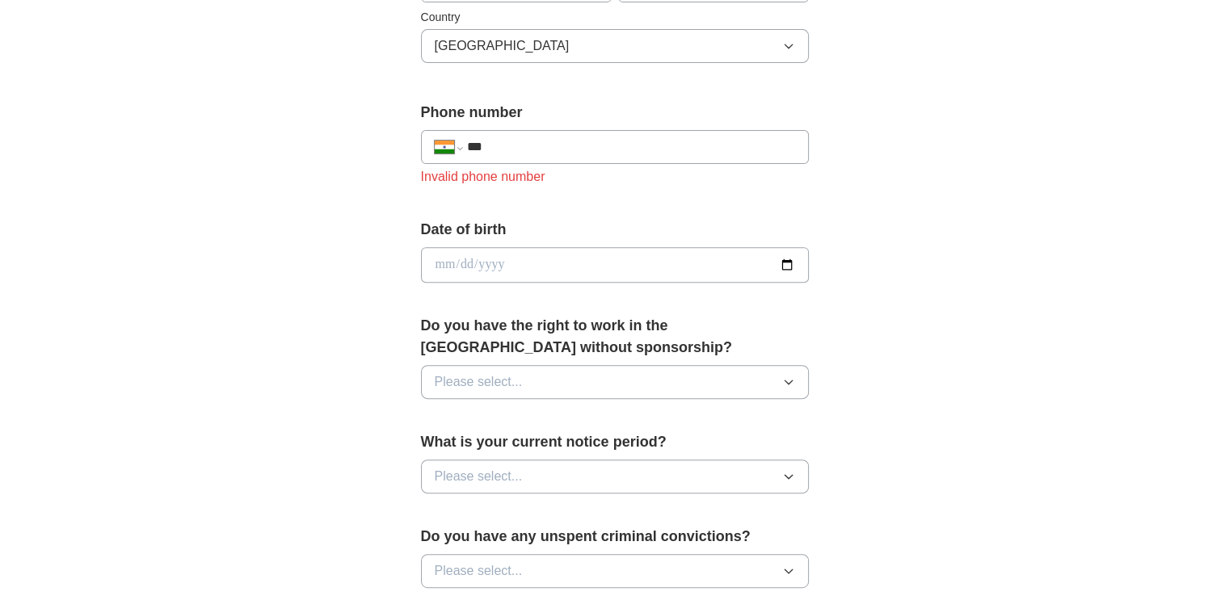
click at [548, 138] on input "***" at bounding box center [630, 146] width 328 height 19
type input "**********"
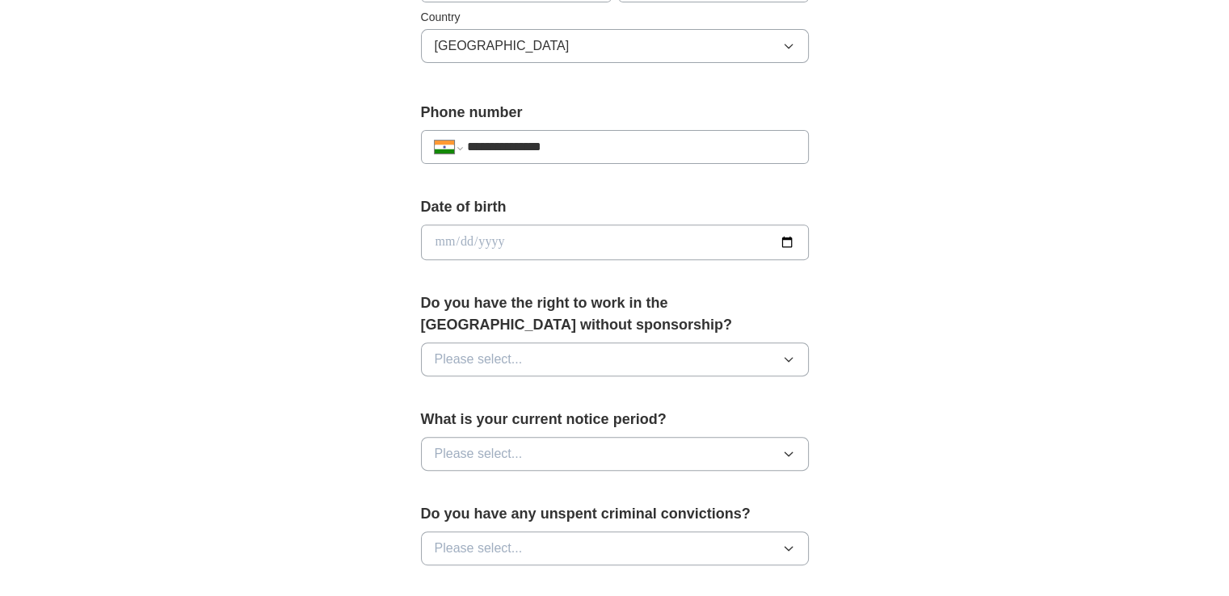
click at [536, 234] on input "date" at bounding box center [615, 243] width 388 height 36
click at [782, 237] on input "date" at bounding box center [615, 243] width 388 height 36
type input "**********"
click at [511, 359] on span "Please select..." at bounding box center [479, 359] width 88 height 19
click at [507, 420] on div "No" at bounding box center [615, 429] width 360 height 19
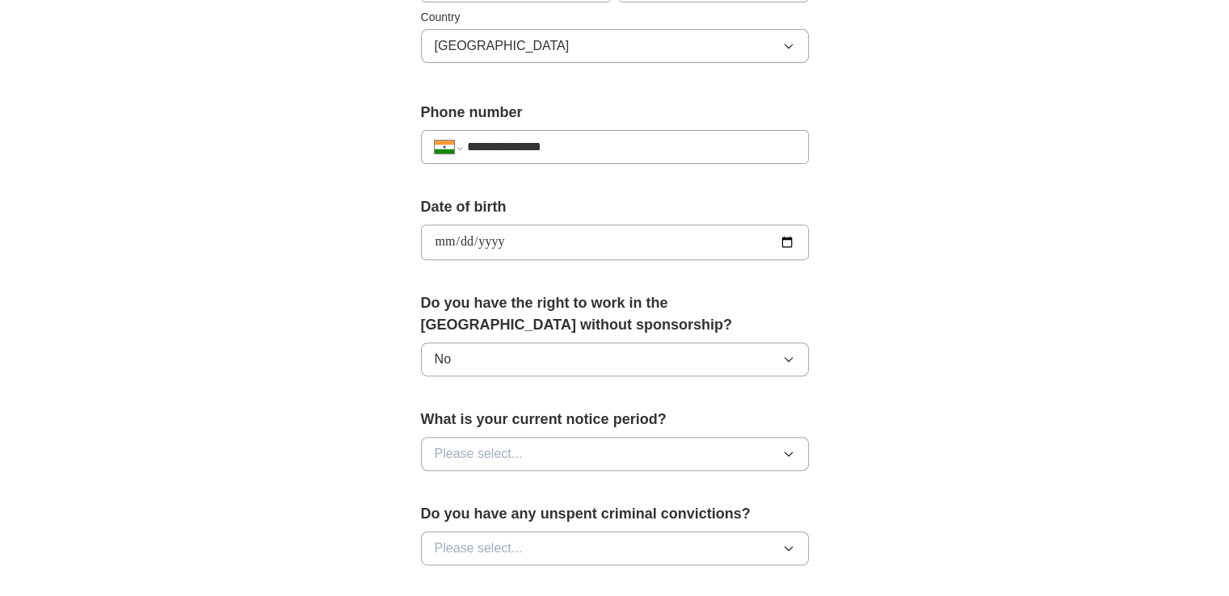
click at [485, 448] on span "Please select..." at bounding box center [479, 453] width 88 height 19
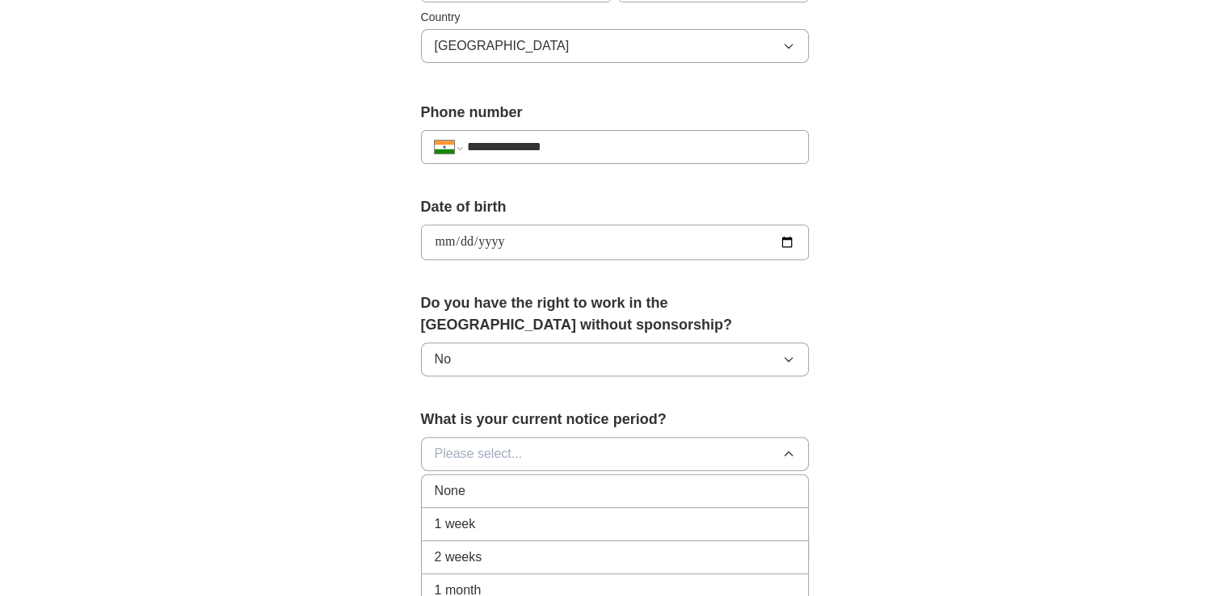
click at [488, 489] on div "None" at bounding box center [615, 491] width 360 height 19
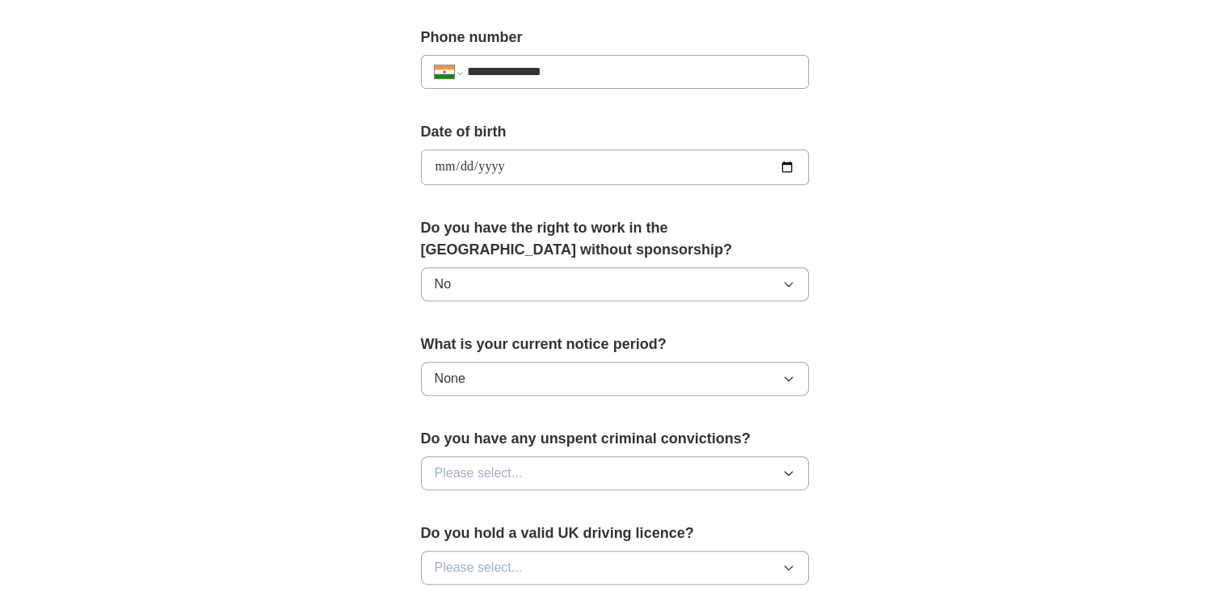
scroll to position [633, 0]
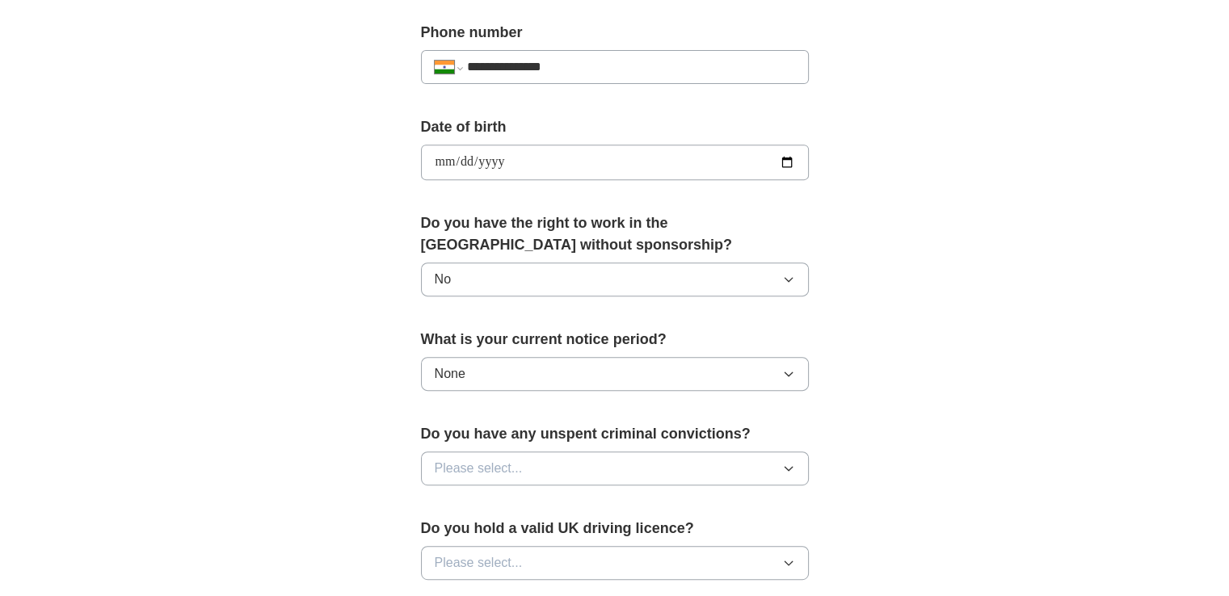
click at [514, 459] on span "Please select..." at bounding box center [479, 468] width 88 height 19
click at [492, 523] on li "No" at bounding box center [615, 539] width 386 height 33
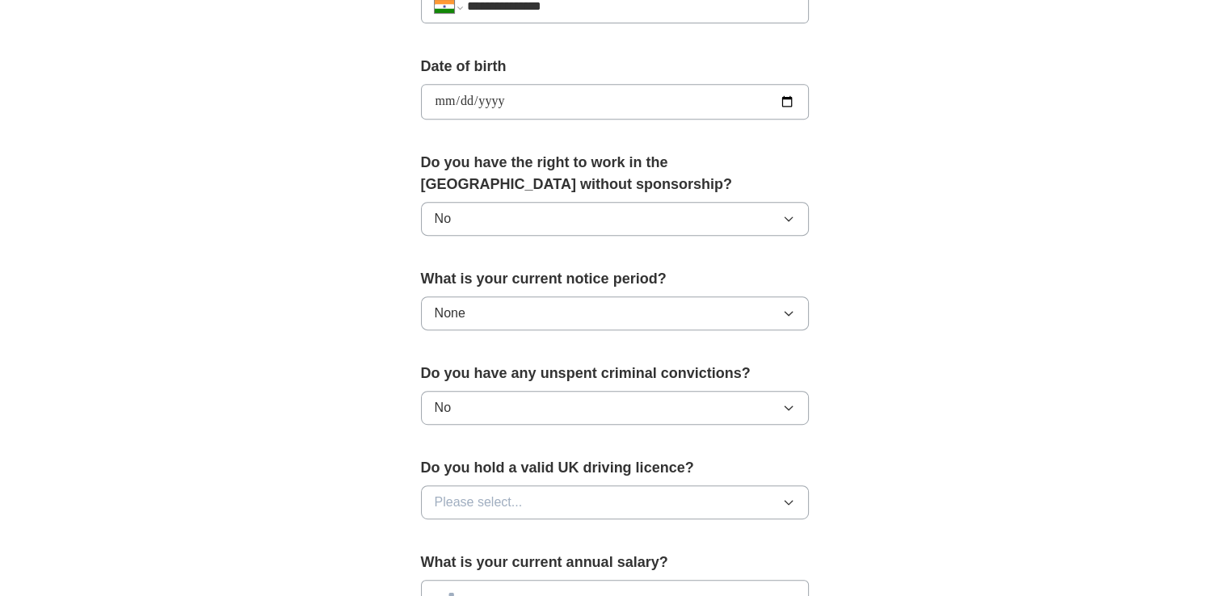
scroll to position [694, 0]
click at [507, 494] on span "Please select..." at bounding box center [479, 501] width 88 height 19
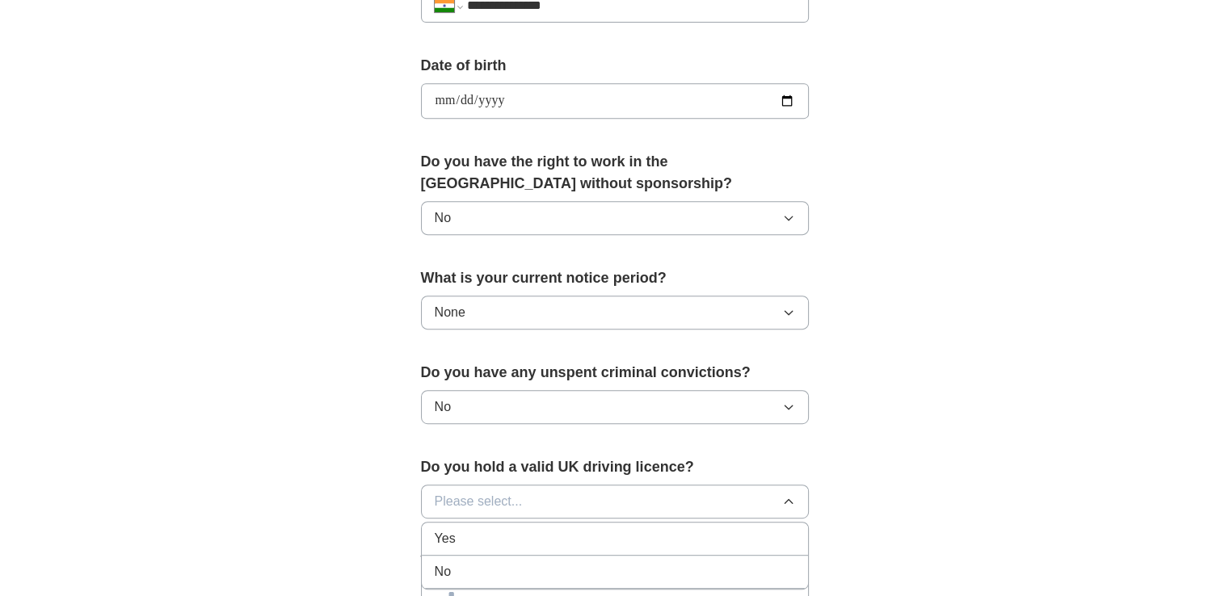
click at [491, 562] on div "No" at bounding box center [615, 571] width 360 height 19
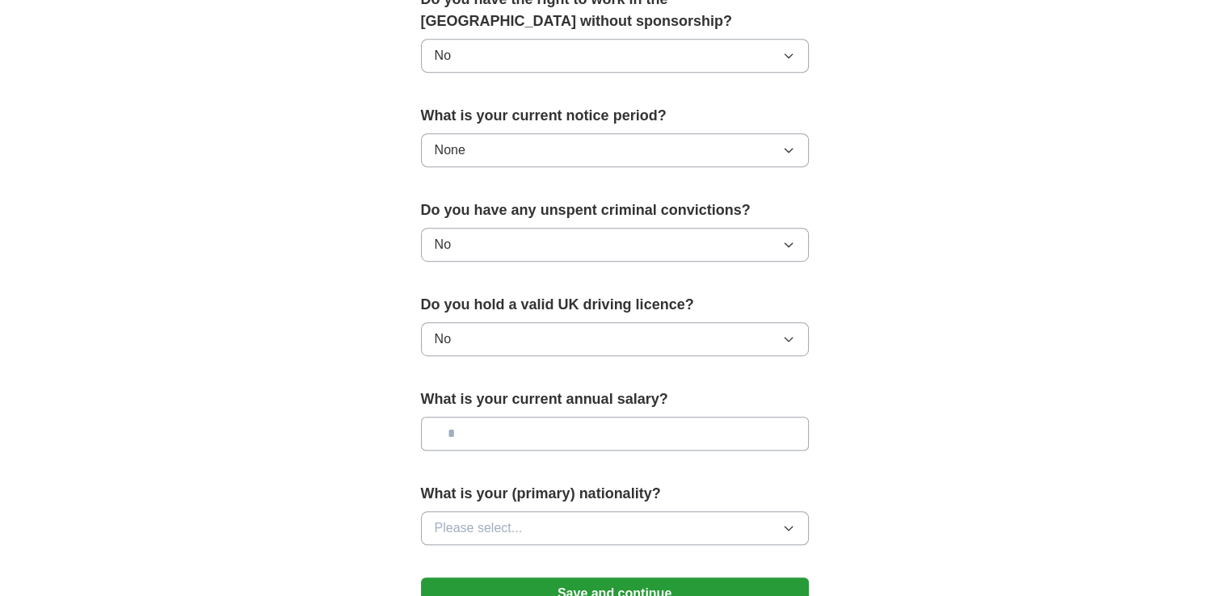
scroll to position [857, 0]
click at [531, 430] on input "text" at bounding box center [615, 433] width 388 height 34
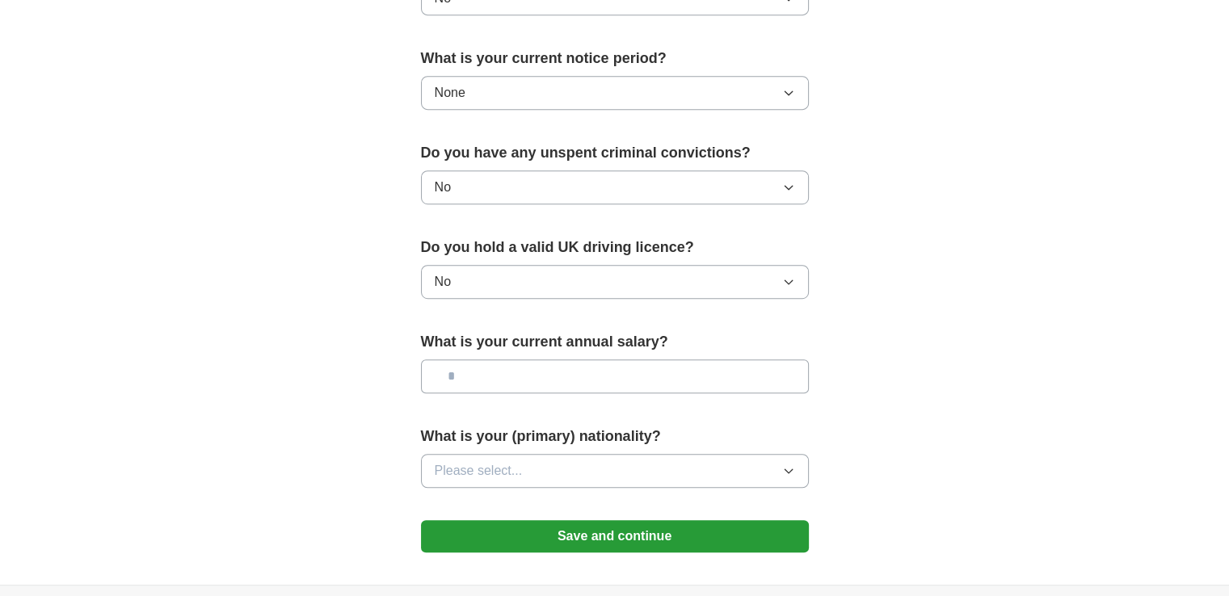
click at [507, 466] on span "Please select..." at bounding box center [479, 470] width 88 height 19
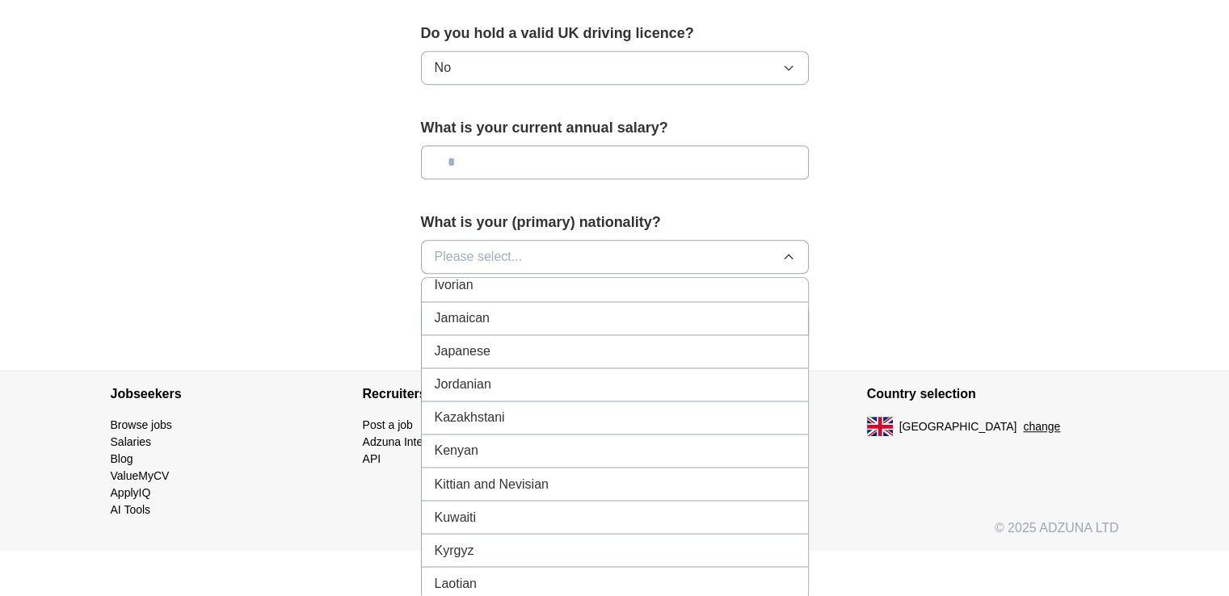
scroll to position [2546, 0]
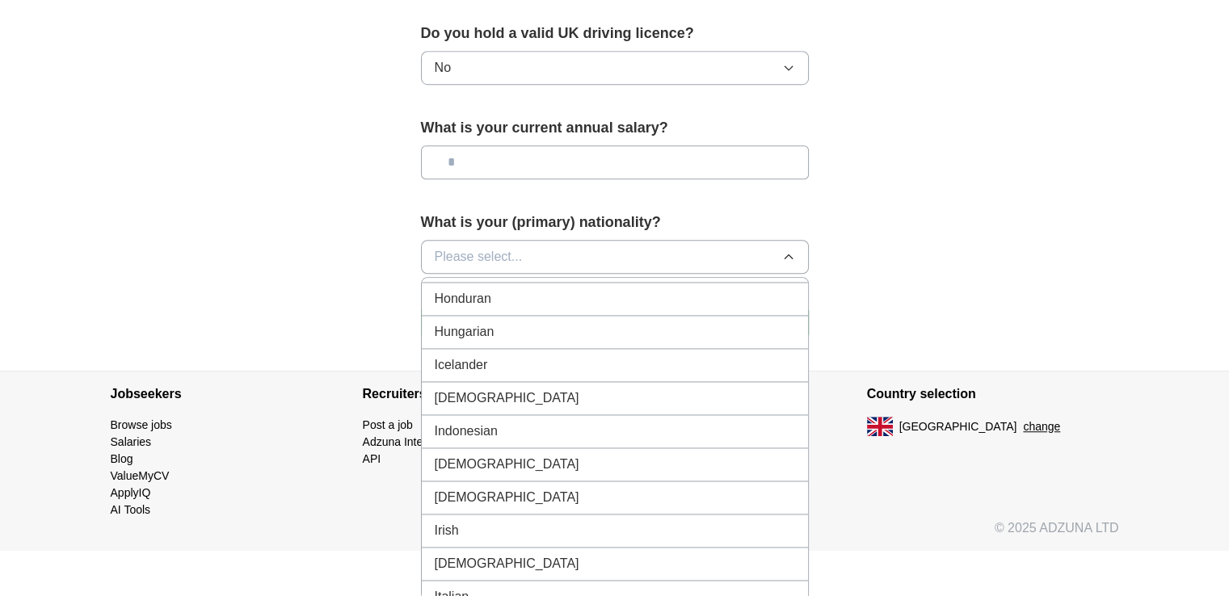
click at [499, 396] on li "[DEMOGRAPHIC_DATA]" at bounding box center [615, 398] width 386 height 33
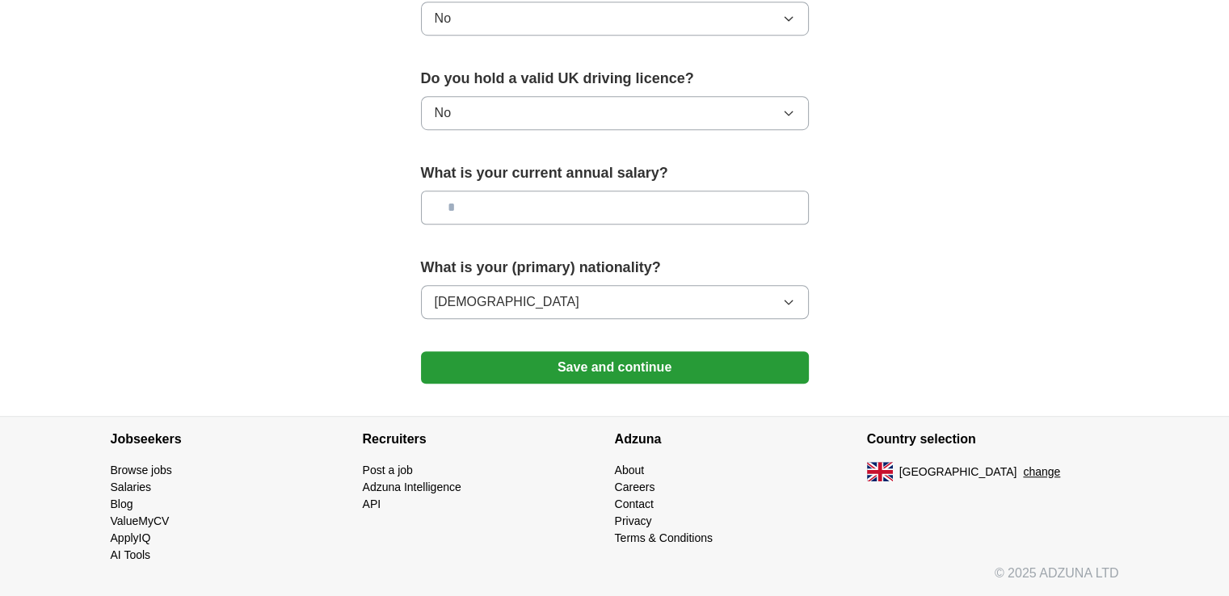
scroll to position [1078, 0]
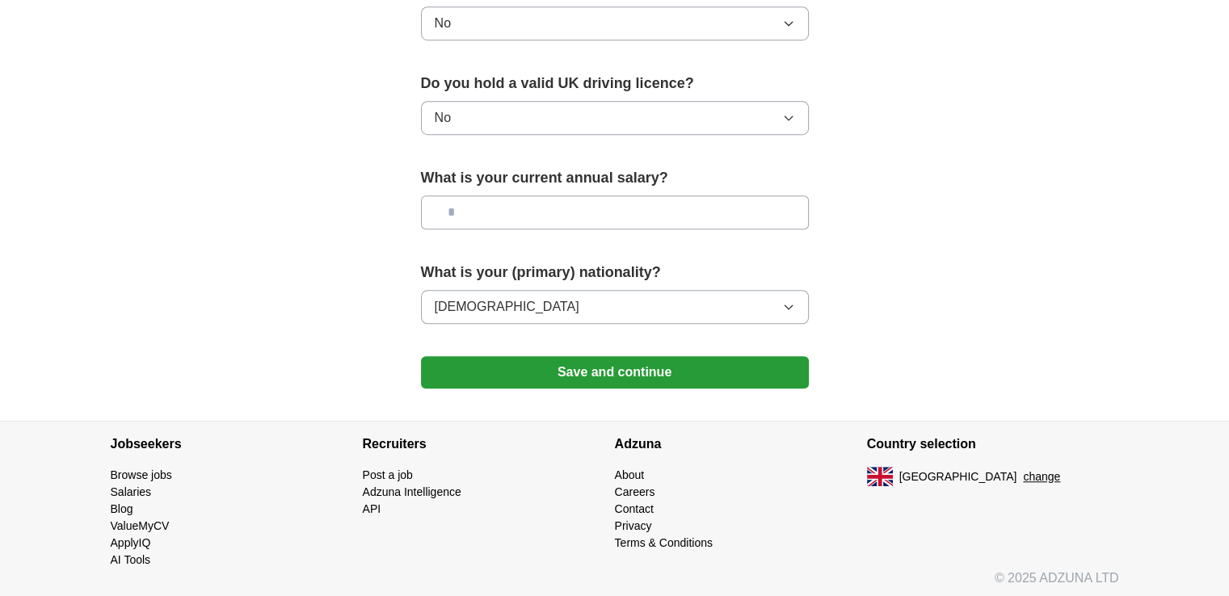
click at [509, 372] on button "Save and continue" at bounding box center [615, 372] width 388 height 32
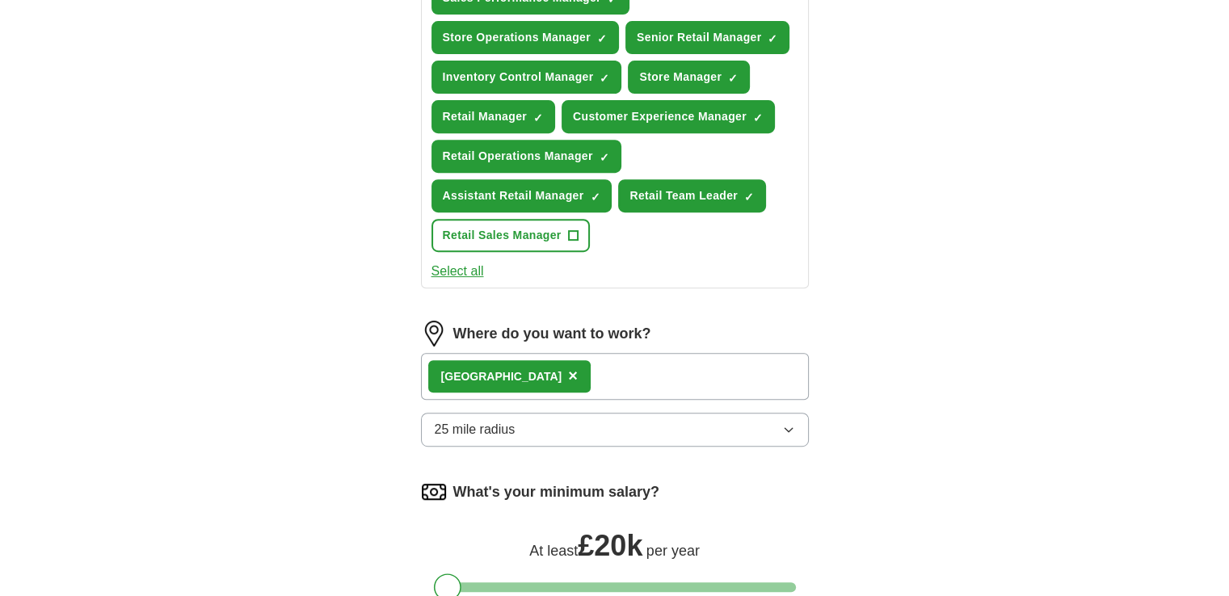
scroll to position [652, 0]
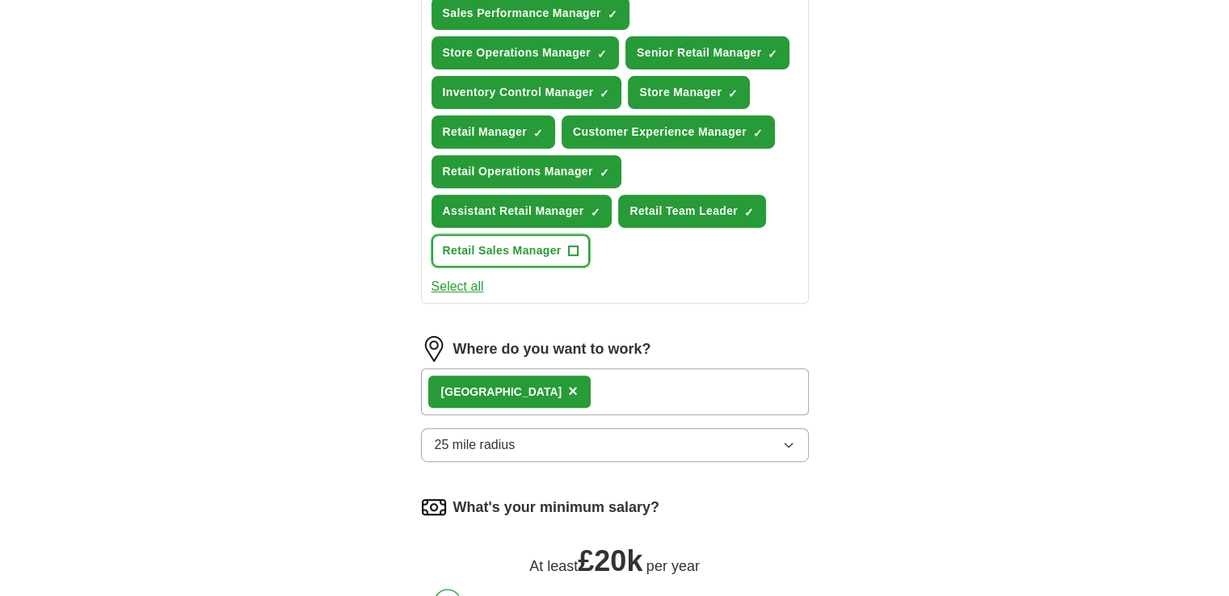
click at [578, 242] on button "Retail Sales Manager +" at bounding box center [510, 250] width 158 height 33
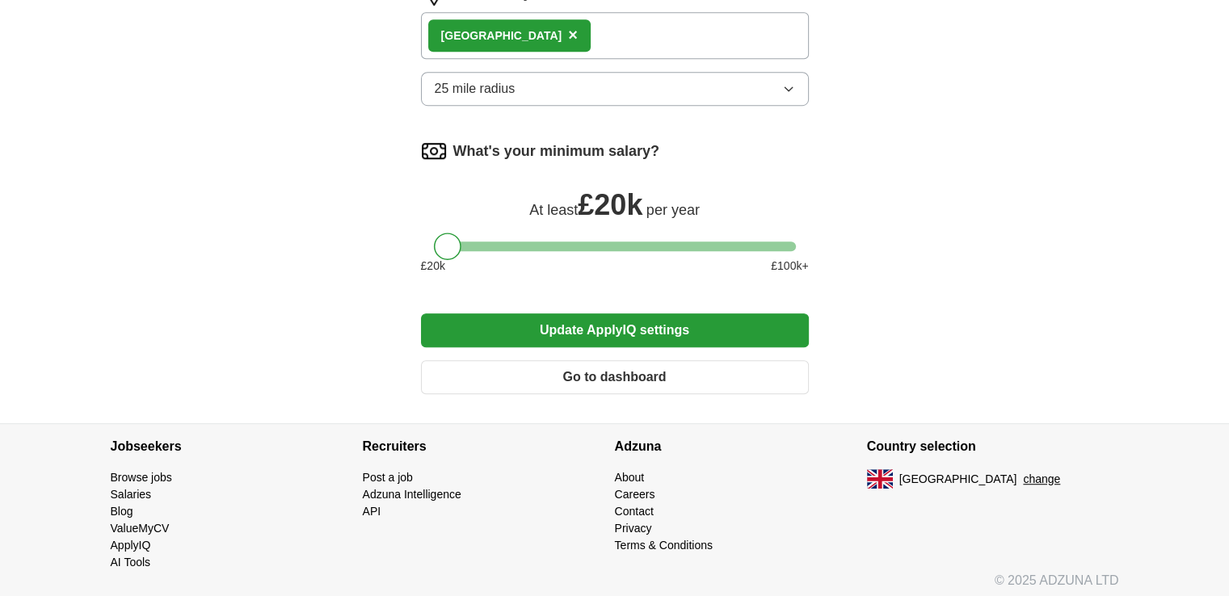
click at [675, 324] on button "Update ApplyIQ settings" at bounding box center [615, 330] width 388 height 34
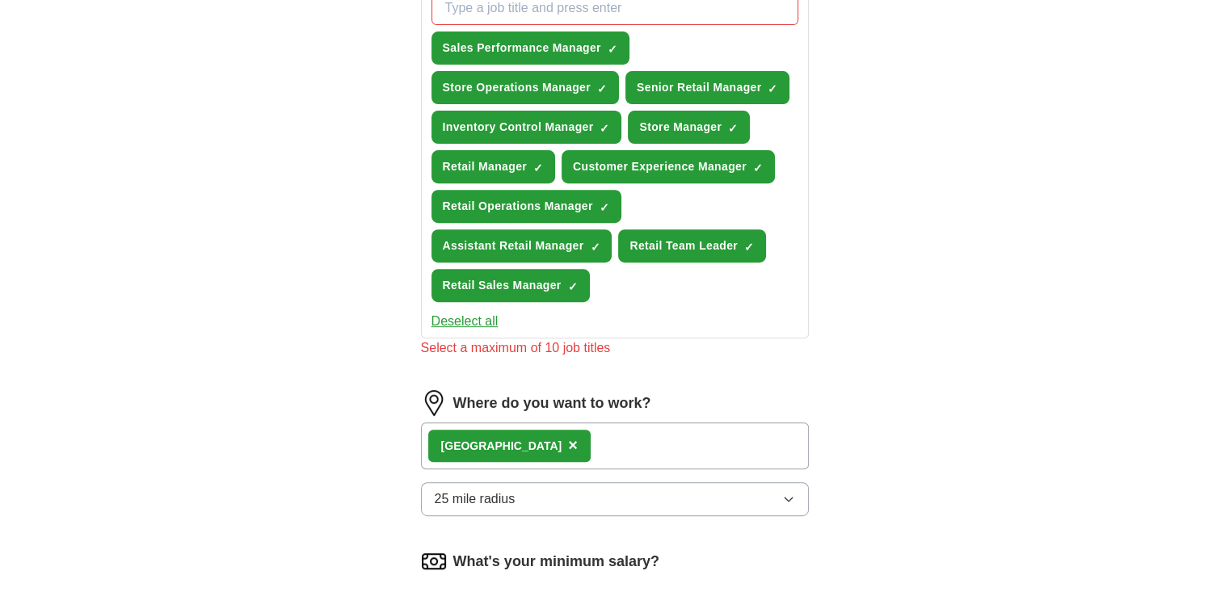
scroll to position [617, 0]
click at [719, 246] on span "Retail Team Leader" at bounding box center [683, 246] width 108 height 17
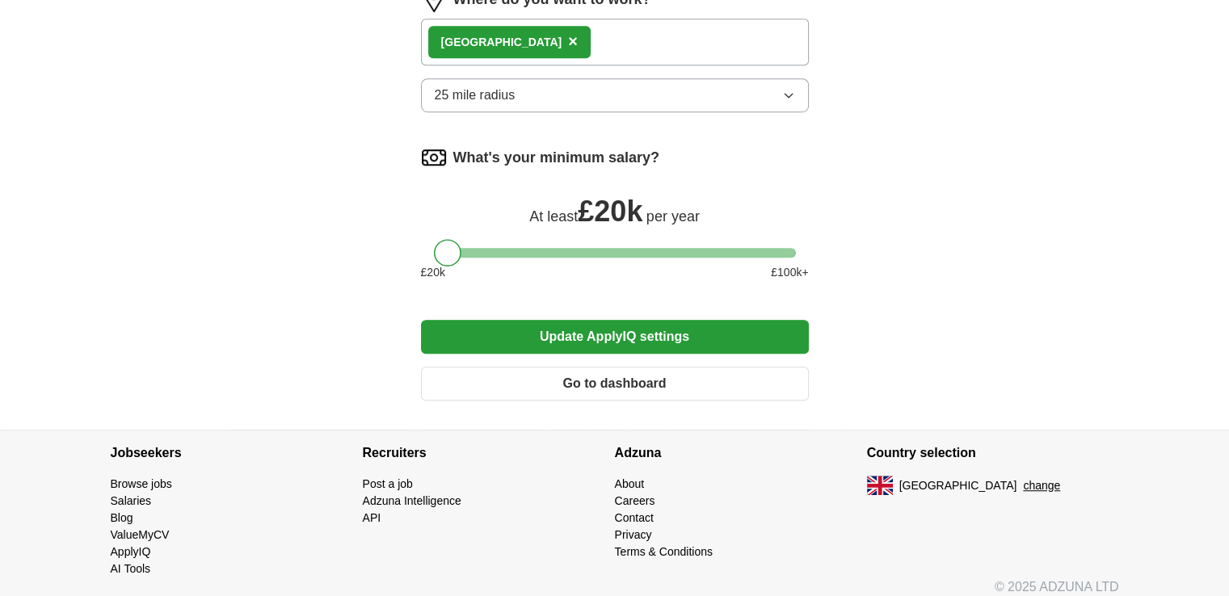
scroll to position [1008, 0]
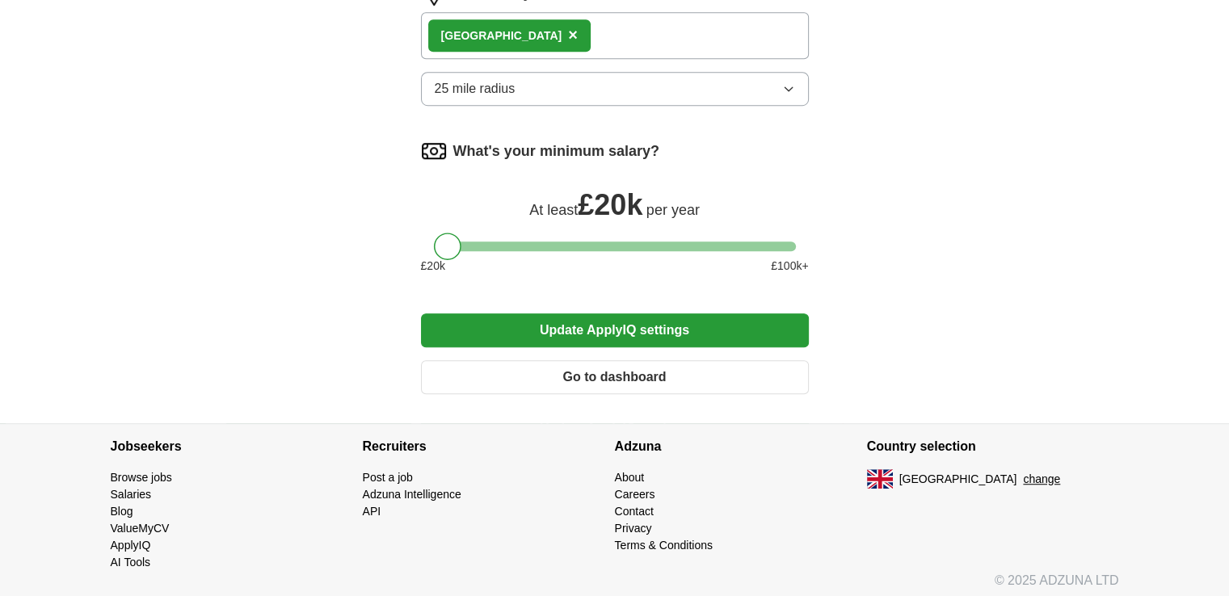
click at [693, 337] on button "Update ApplyIQ settings" at bounding box center [615, 330] width 388 height 34
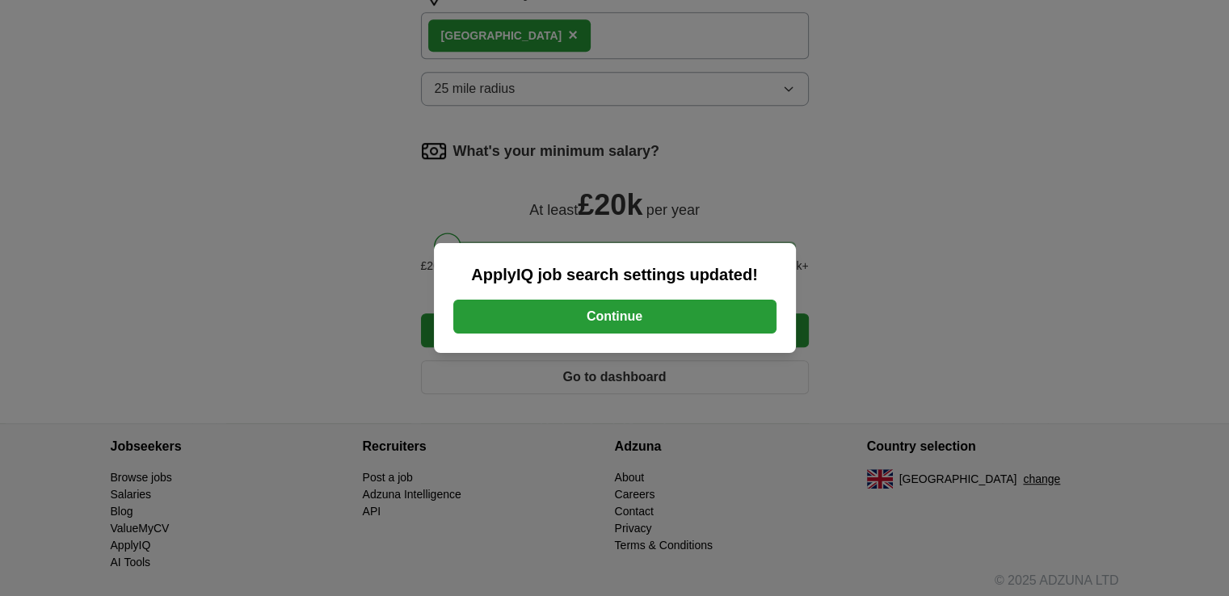
click at [665, 326] on button "Continue" at bounding box center [614, 317] width 323 height 34
